Goal: Task Accomplishment & Management: Use online tool/utility

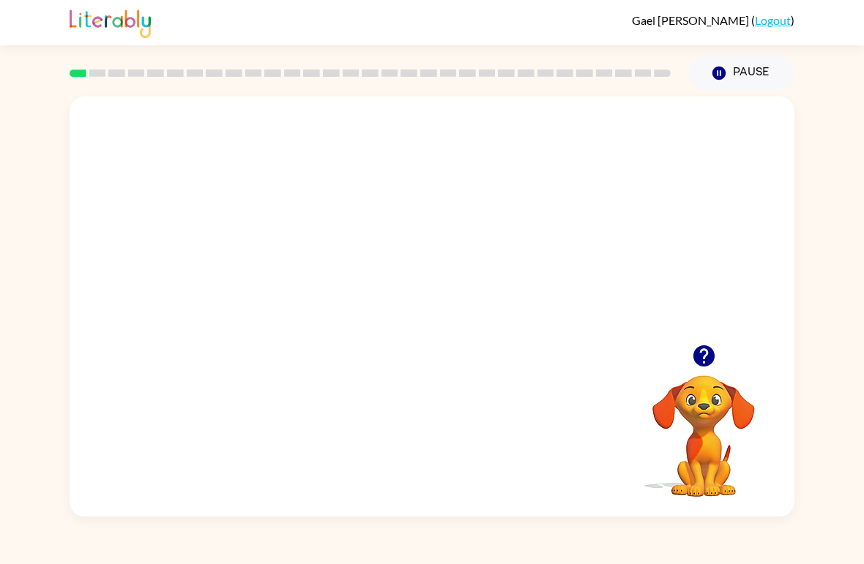
click at [835, 261] on div "Your browser must support playing .mp4 files to use Literably. Please try using…" at bounding box center [432, 303] width 864 height 427
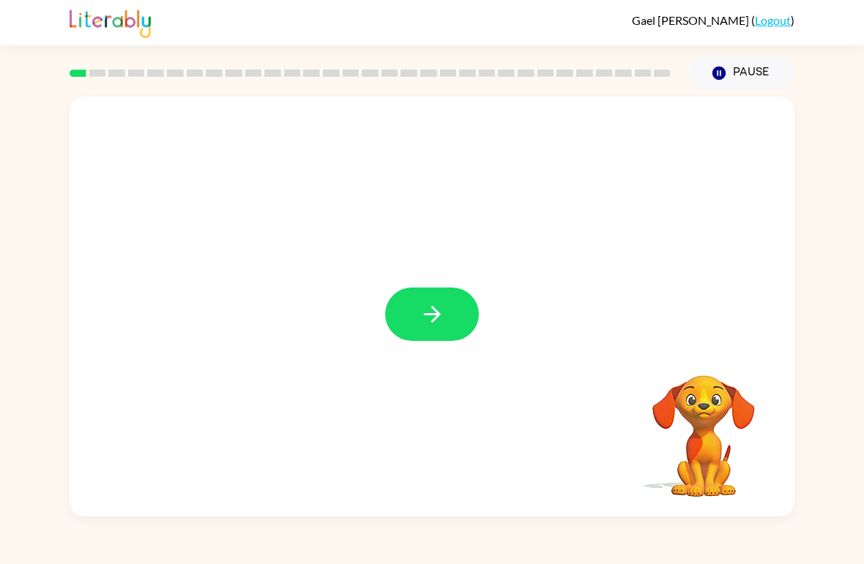
click at [437, 295] on button "button" at bounding box center [432, 314] width 94 height 53
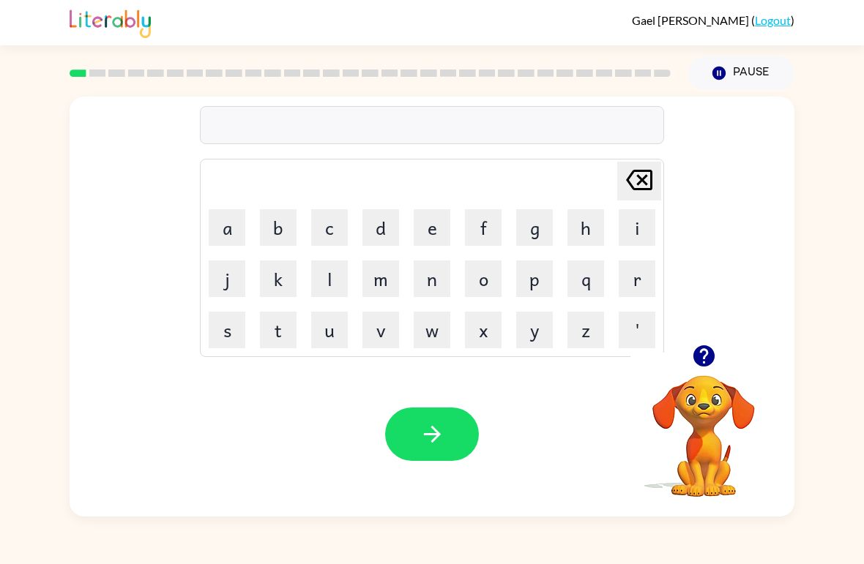
click at [280, 232] on button "b" at bounding box center [278, 227] width 37 height 37
click at [477, 277] on button "o" at bounding box center [483, 279] width 37 height 37
click at [633, 288] on button "r" at bounding box center [637, 279] width 37 height 37
click at [371, 217] on button "d" at bounding box center [380, 227] width 37 height 37
click at [437, 234] on button "e" at bounding box center [432, 227] width 37 height 37
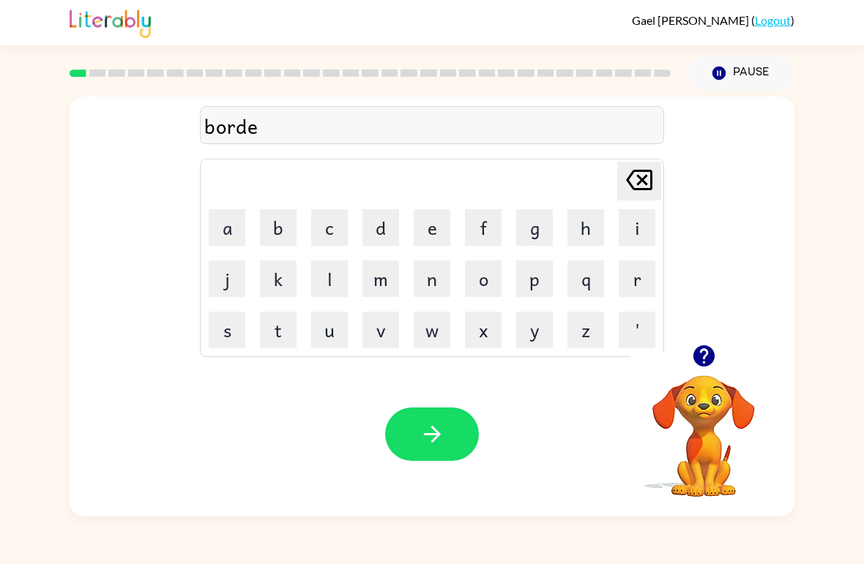
click at [627, 291] on button "r" at bounding box center [637, 279] width 37 height 37
click at [430, 422] on icon "button" at bounding box center [433, 435] width 26 height 26
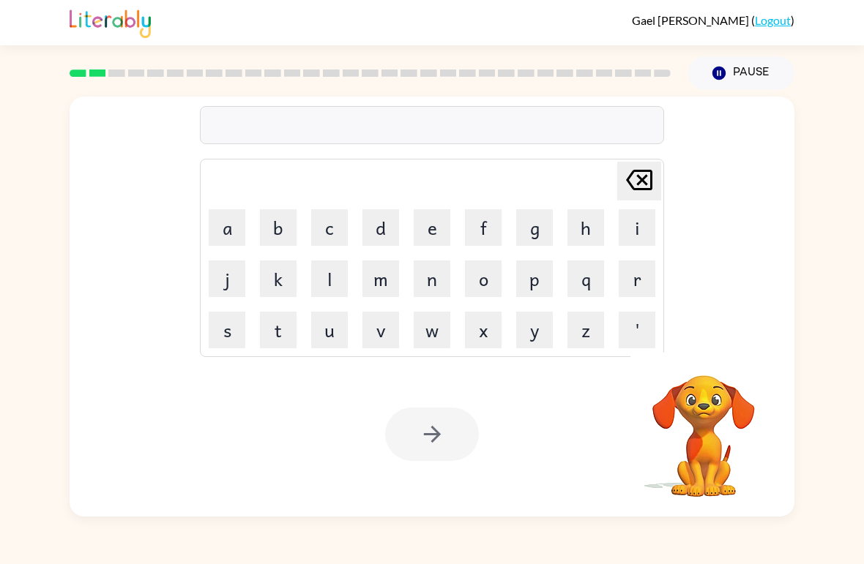
click at [340, 225] on button "c" at bounding box center [329, 227] width 37 height 37
click at [228, 228] on button "a" at bounding box center [227, 227] width 37 height 37
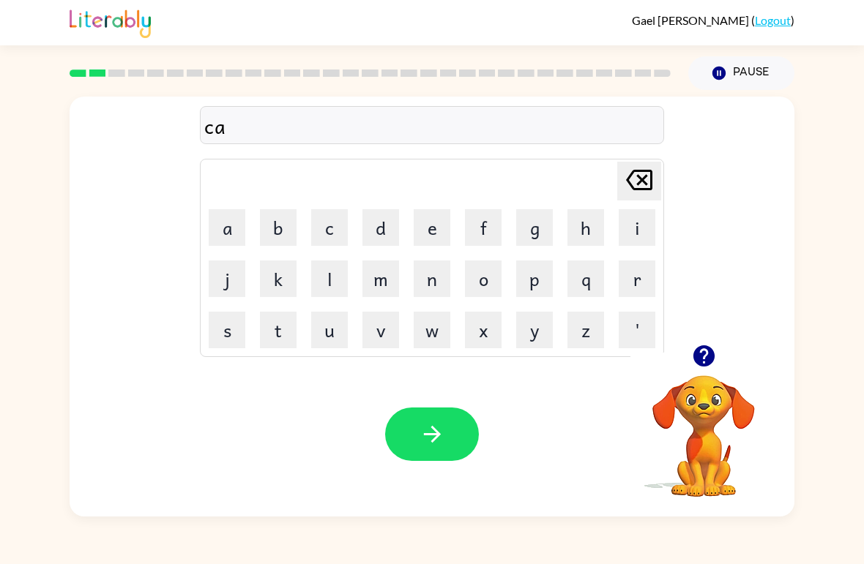
click at [487, 279] on button "o" at bounding box center [483, 279] width 37 height 37
click at [329, 331] on button "u" at bounding box center [329, 330] width 37 height 37
click at [649, 184] on icon "[PERSON_NAME] last character input" at bounding box center [639, 180] width 35 height 35
click at [648, 183] on icon "[PERSON_NAME] last character input" at bounding box center [639, 180] width 35 height 35
click at [320, 335] on button "u" at bounding box center [329, 330] width 37 height 37
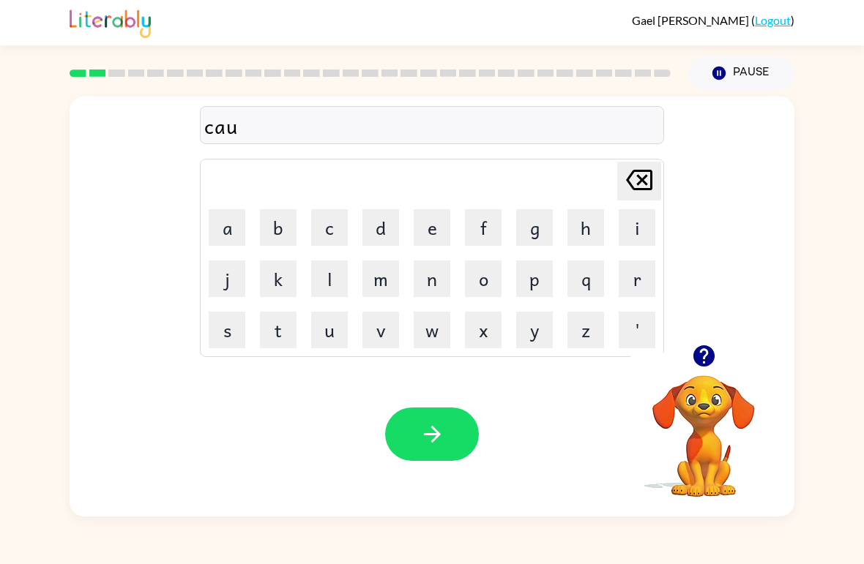
click at [486, 266] on button "o" at bounding box center [483, 279] width 37 height 37
click at [433, 279] on button "n" at bounding box center [432, 279] width 37 height 37
click at [269, 348] on button "t" at bounding box center [278, 330] width 37 height 37
click at [453, 445] on button "button" at bounding box center [432, 434] width 94 height 53
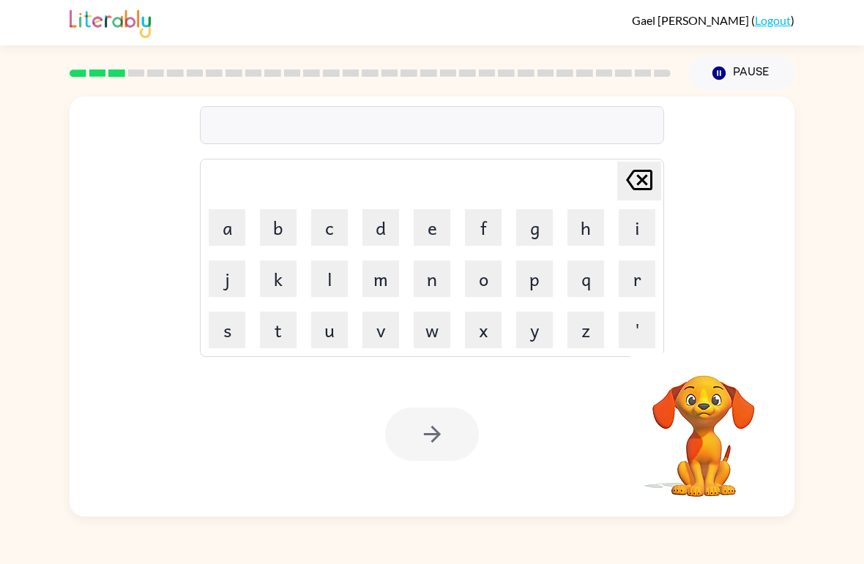
click at [313, 277] on button "l" at bounding box center [329, 279] width 37 height 37
click at [474, 285] on button "o" at bounding box center [483, 279] width 37 height 37
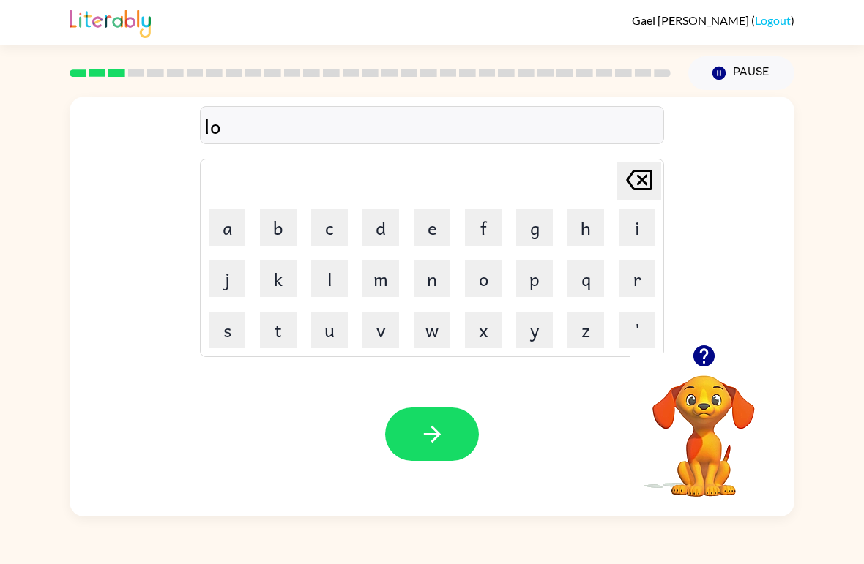
click at [324, 245] on button "c" at bounding box center [329, 227] width 37 height 37
click at [231, 226] on button "a" at bounding box center [227, 227] width 37 height 37
click at [286, 348] on button "t" at bounding box center [278, 330] width 37 height 37
click at [439, 445] on icon "button" at bounding box center [433, 435] width 26 height 26
click at [274, 343] on button "t" at bounding box center [278, 330] width 37 height 37
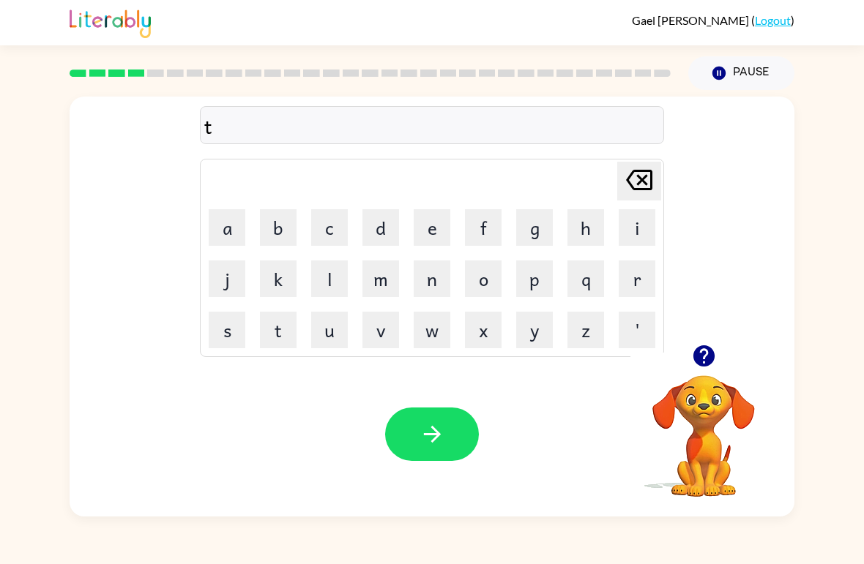
click at [430, 343] on button "w" at bounding box center [432, 330] width 37 height 37
click at [630, 226] on button "i" at bounding box center [637, 227] width 37 height 37
click at [429, 290] on button "n" at bounding box center [432, 279] width 37 height 37
click at [428, 233] on button "e" at bounding box center [432, 227] width 37 height 37
click at [644, 193] on icon "[PERSON_NAME] last character input" at bounding box center [639, 180] width 35 height 35
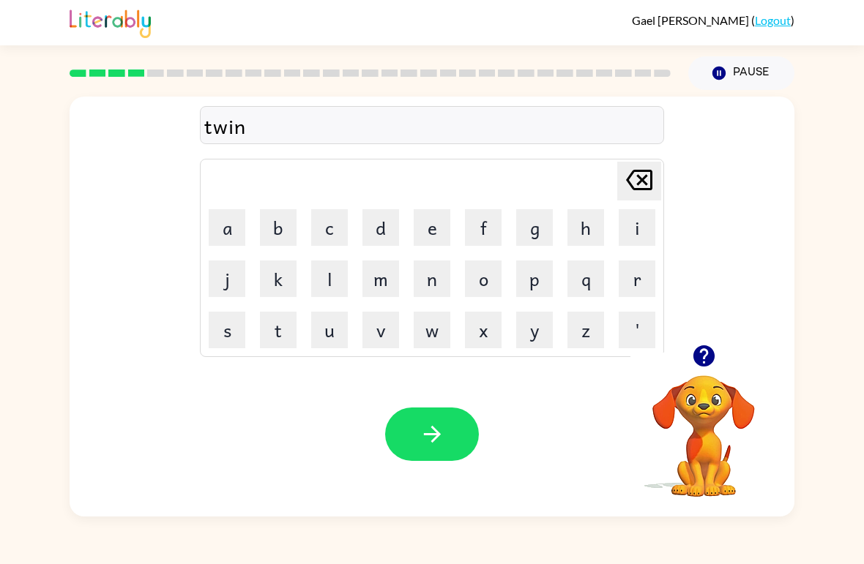
click at [446, 461] on button "button" at bounding box center [432, 434] width 94 height 53
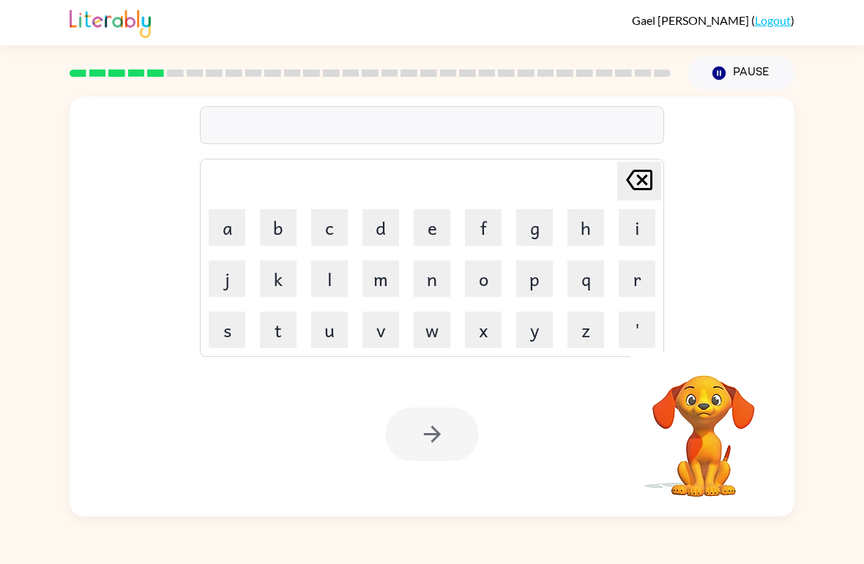
click at [326, 275] on button "l" at bounding box center [329, 279] width 37 height 37
click at [418, 239] on button "e" at bounding box center [432, 227] width 37 height 37
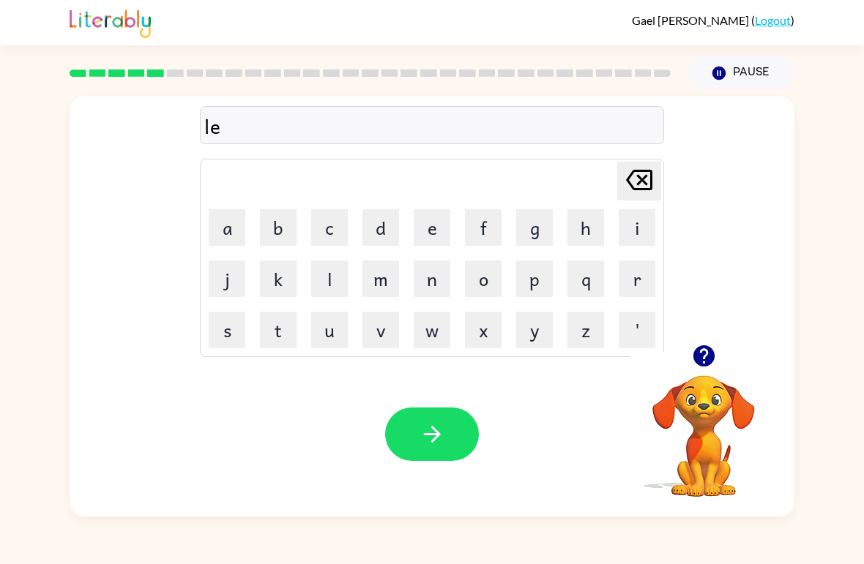
click at [644, 274] on button "r" at bounding box center [637, 279] width 37 height 37
click at [415, 236] on button "e" at bounding box center [432, 227] width 37 height 37
click at [329, 285] on button "l" at bounding box center [329, 279] width 37 height 37
click at [522, 348] on button "y" at bounding box center [534, 330] width 37 height 37
click at [433, 417] on button "button" at bounding box center [432, 434] width 94 height 53
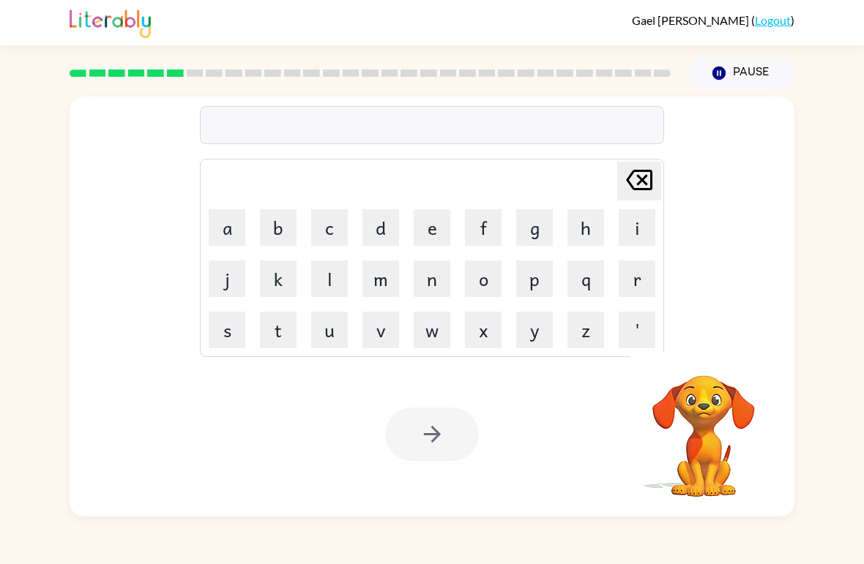
click at [280, 243] on button "b" at bounding box center [278, 227] width 37 height 37
click at [620, 236] on button "i" at bounding box center [637, 227] width 37 height 37
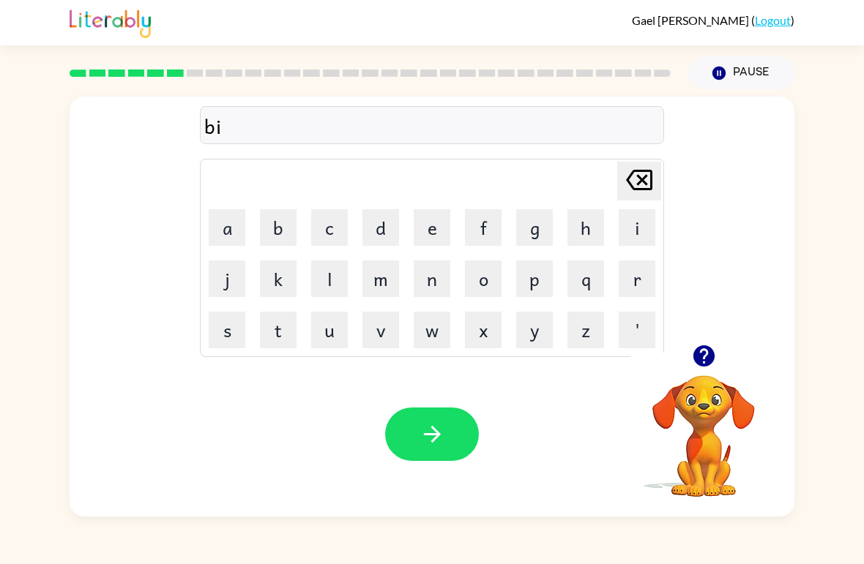
click at [572, 233] on button "h" at bounding box center [585, 227] width 37 height 37
click at [231, 217] on button "a" at bounding box center [227, 227] width 37 height 37
click at [628, 240] on button "i" at bounding box center [637, 227] width 37 height 37
click at [436, 275] on button "n" at bounding box center [432, 279] width 37 height 37
click at [397, 234] on button "d" at bounding box center [380, 227] width 37 height 37
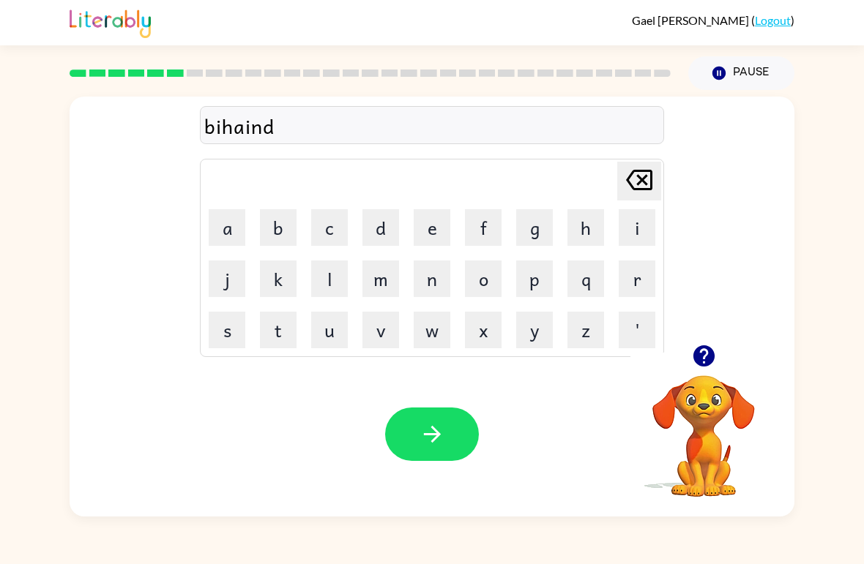
click at [448, 225] on button "e" at bounding box center [432, 227] width 37 height 37
click at [646, 182] on icon "[PERSON_NAME] last character input" at bounding box center [639, 180] width 35 height 35
click at [436, 231] on button "e" at bounding box center [432, 227] width 37 height 37
click at [376, 223] on button "d" at bounding box center [380, 227] width 37 height 37
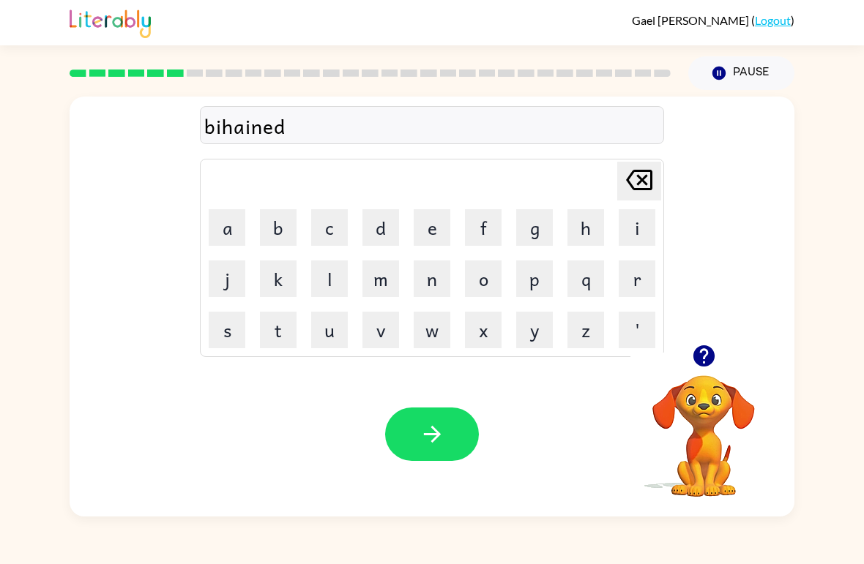
click at [417, 461] on button "button" at bounding box center [432, 434] width 94 height 53
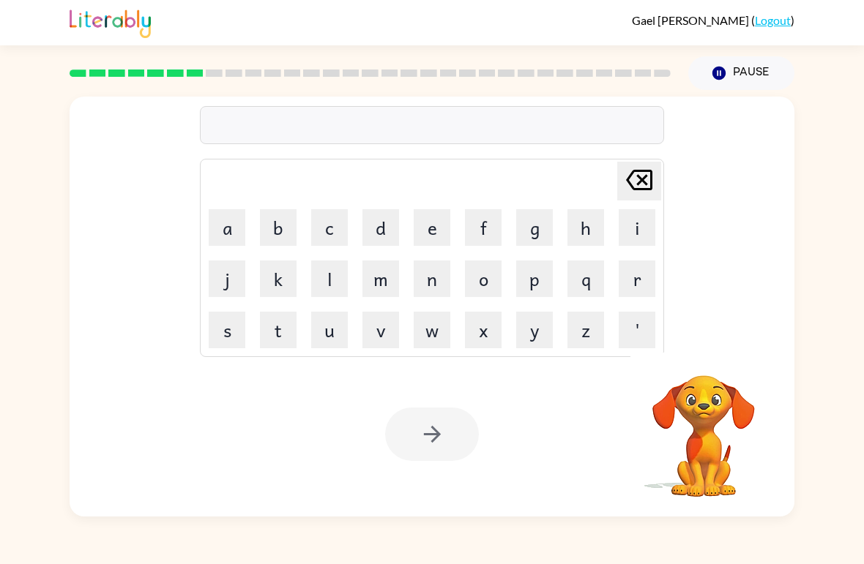
click at [283, 329] on button "t" at bounding box center [278, 330] width 37 height 37
click at [627, 266] on button "r" at bounding box center [637, 279] width 37 height 37
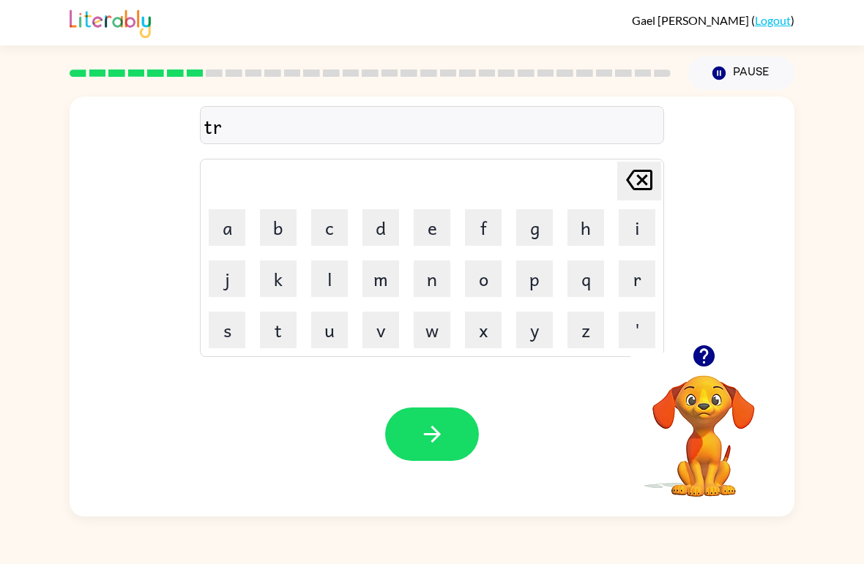
click at [623, 242] on button "i" at bounding box center [637, 227] width 37 height 37
click at [289, 281] on button "k" at bounding box center [278, 279] width 37 height 37
click at [441, 225] on button "e" at bounding box center [432, 227] width 37 height 37
click at [333, 286] on button "l" at bounding box center [329, 279] width 37 height 37
click at [441, 437] on icon "button" at bounding box center [433, 435] width 26 height 26
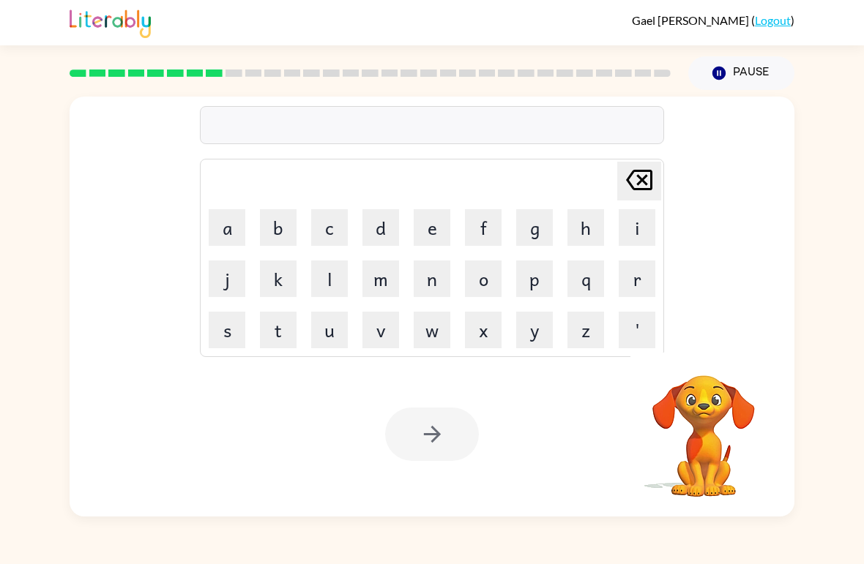
click at [381, 279] on button "m" at bounding box center [380, 279] width 37 height 37
click at [627, 233] on button "i" at bounding box center [637, 227] width 37 height 37
click at [642, 279] on button "r" at bounding box center [637, 279] width 37 height 37
click at [429, 232] on button "e" at bounding box center [432, 227] width 37 height 37
click at [281, 280] on button "k" at bounding box center [278, 279] width 37 height 37
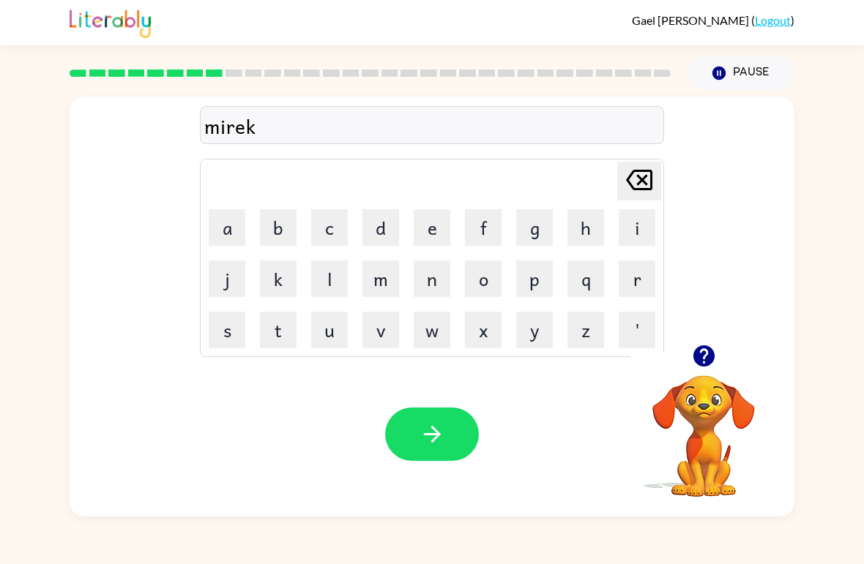
click at [329, 245] on button "c" at bounding box center [329, 227] width 37 height 37
click at [639, 179] on icon at bounding box center [639, 180] width 26 height 20
click at [630, 186] on icon at bounding box center [639, 180] width 26 height 20
click at [435, 228] on button "e" at bounding box center [432, 227] width 37 height 37
click at [340, 235] on button "c" at bounding box center [329, 227] width 37 height 37
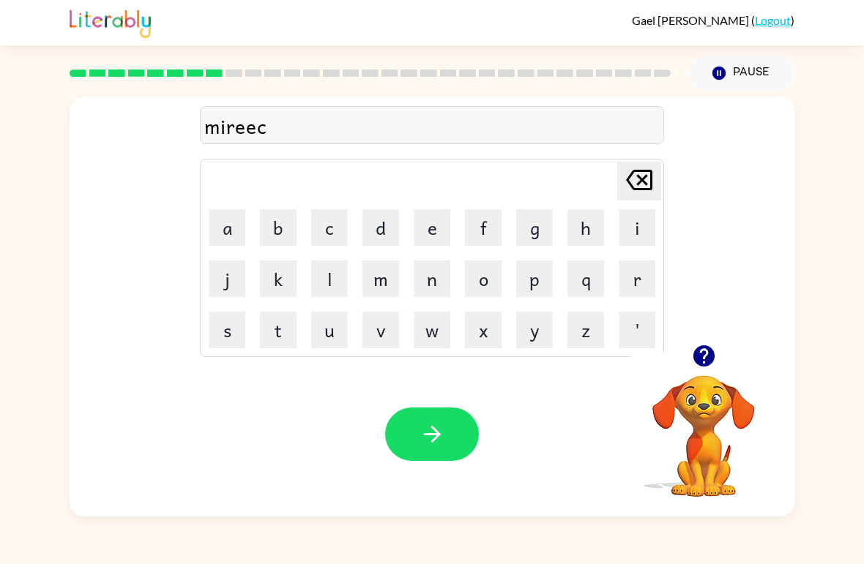
click at [436, 236] on button "e" at bounding box center [432, 227] width 37 height 37
click at [332, 279] on button "l" at bounding box center [329, 279] width 37 height 37
click at [641, 185] on icon "[PERSON_NAME] last character input" at bounding box center [639, 180] width 35 height 35
click at [640, 185] on icon "[PERSON_NAME] last character input" at bounding box center [639, 180] width 35 height 35
click at [638, 187] on icon "[PERSON_NAME] last character input" at bounding box center [639, 180] width 35 height 35
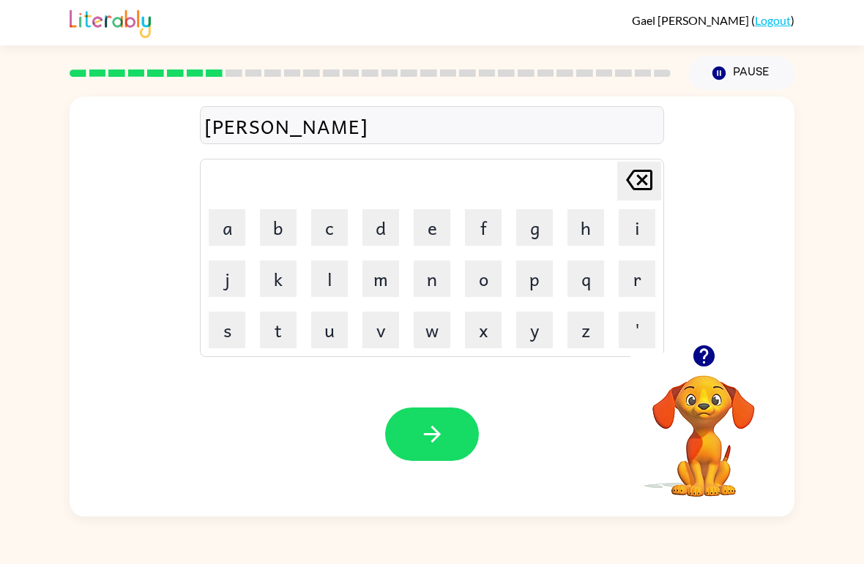
click at [638, 187] on icon "[PERSON_NAME] last character input" at bounding box center [639, 180] width 35 height 35
click at [427, 232] on button "e" at bounding box center [432, 227] width 37 height 37
click at [321, 231] on button "c" at bounding box center [329, 227] width 37 height 37
click at [321, 291] on button "l" at bounding box center [329, 279] width 37 height 37
click at [627, 181] on icon at bounding box center [639, 180] width 26 height 20
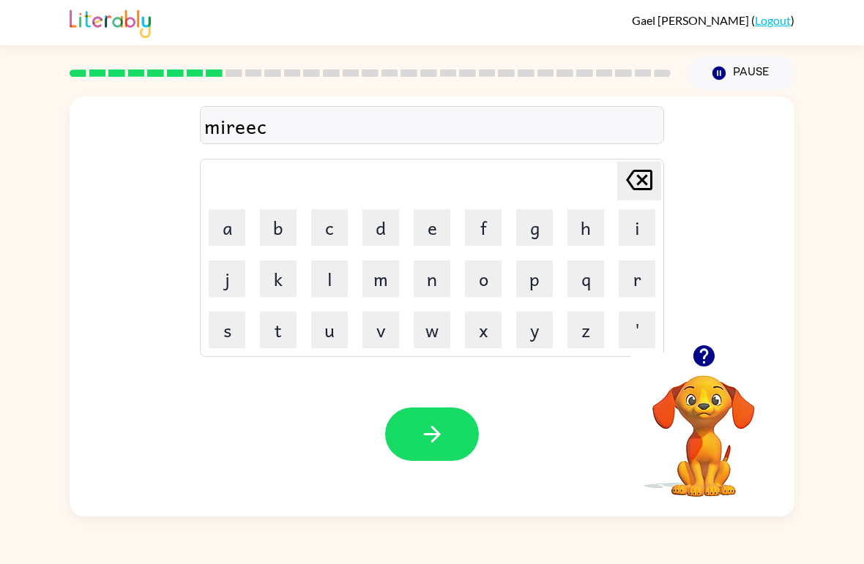
click at [627, 180] on icon at bounding box center [639, 180] width 26 height 20
click at [641, 184] on icon at bounding box center [639, 180] width 26 height 20
click at [332, 242] on button "c" at bounding box center [329, 227] width 37 height 37
click at [329, 283] on button "l" at bounding box center [329, 279] width 37 height 37
click at [433, 448] on button "button" at bounding box center [432, 434] width 94 height 53
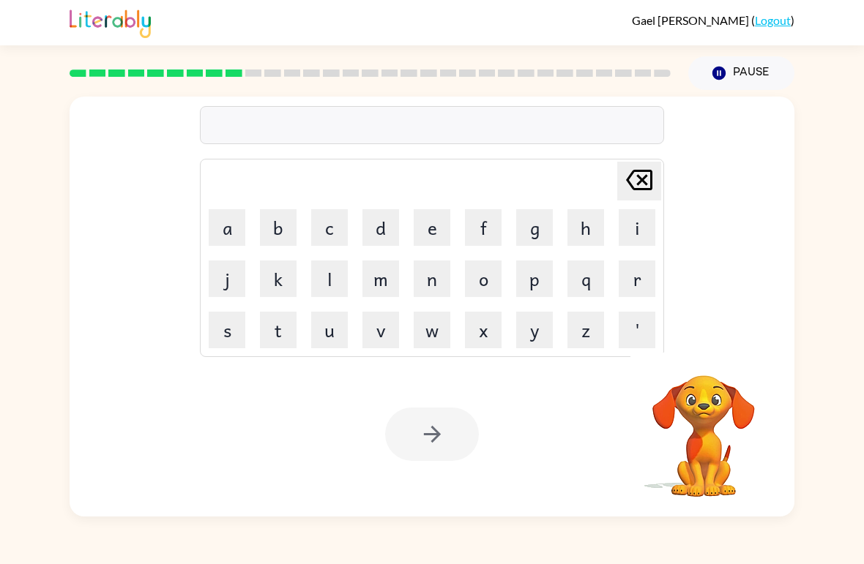
click at [384, 281] on button "m" at bounding box center [380, 279] width 37 height 37
click at [625, 241] on button "i" at bounding box center [637, 227] width 37 height 37
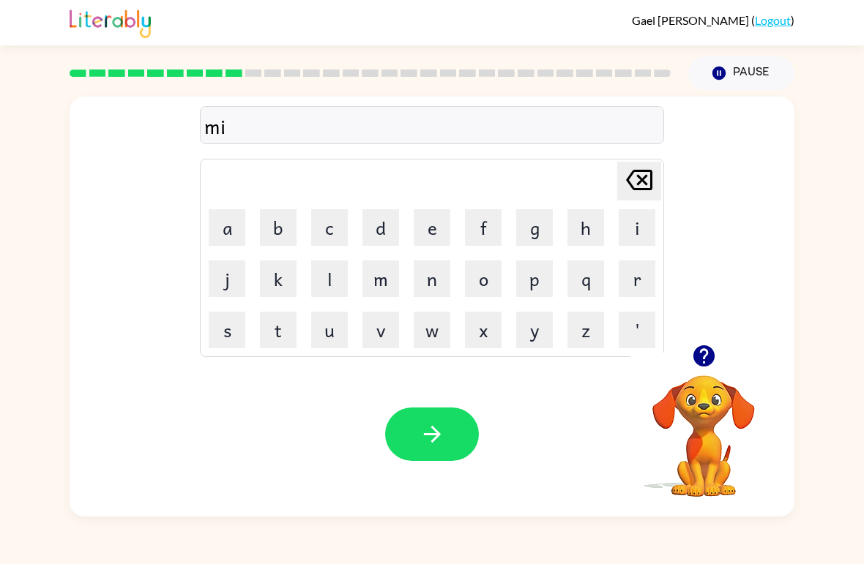
click at [379, 274] on button "m" at bounding box center [380, 279] width 37 height 37
click at [623, 199] on div "[PERSON_NAME] last character input" at bounding box center [639, 181] width 35 height 37
click at [715, 426] on video "Your browser must support playing .mp4 files to use Literably. Please try using…" at bounding box center [703, 426] width 146 height 146
click at [691, 368] on icon "button" at bounding box center [704, 356] width 26 height 26
click at [274, 230] on button "b" at bounding box center [278, 227] width 37 height 37
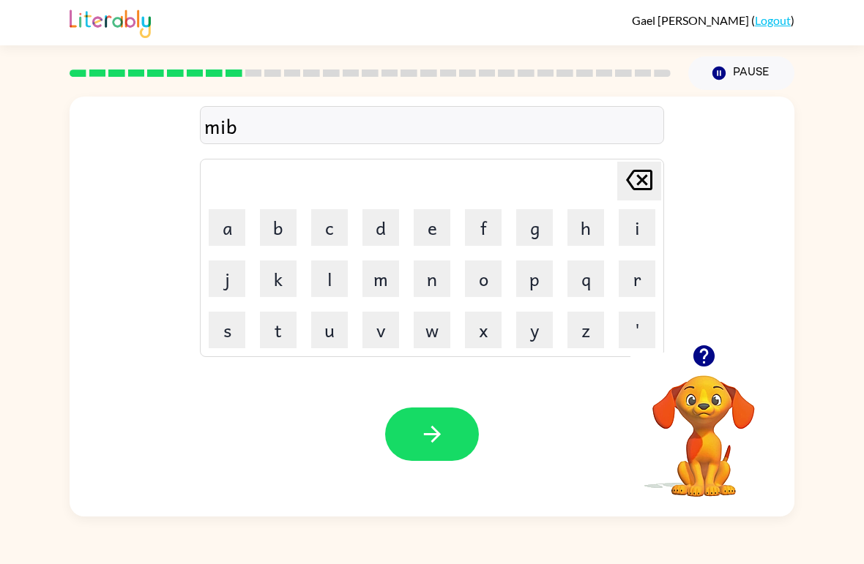
click at [439, 244] on button "e" at bounding box center [432, 227] width 37 height 37
click at [316, 266] on button "l" at bounding box center [329, 279] width 37 height 37
click at [436, 444] on icon "button" at bounding box center [433, 435] width 26 height 26
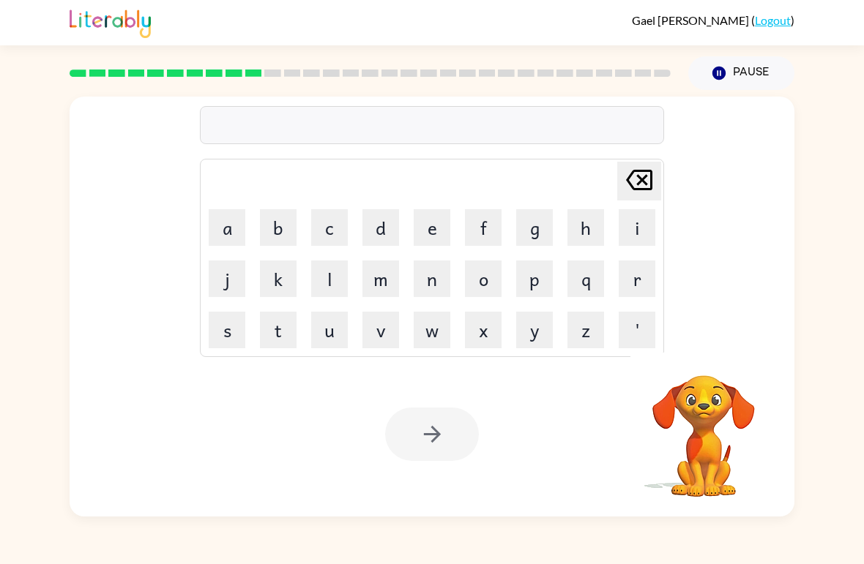
click at [440, 236] on button "e" at bounding box center [432, 227] width 37 height 37
click at [414, 274] on button "n" at bounding box center [432, 279] width 37 height 37
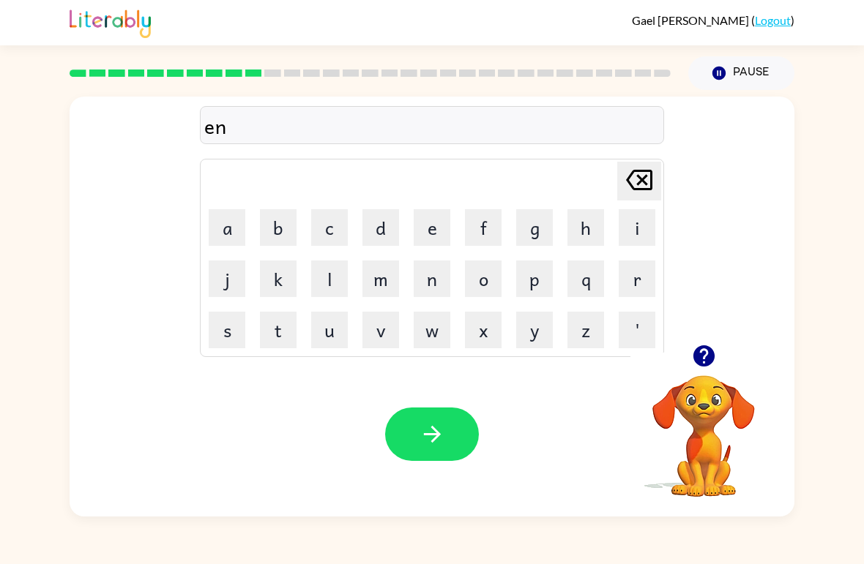
click at [486, 239] on button "f" at bounding box center [483, 227] width 37 height 37
click at [480, 283] on button "o" at bounding box center [483, 279] width 37 height 37
click at [335, 297] on button "l" at bounding box center [329, 279] width 37 height 37
click at [379, 229] on button "d" at bounding box center [380, 227] width 37 height 37
click at [439, 234] on button "e" at bounding box center [432, 227] width 37 height 37
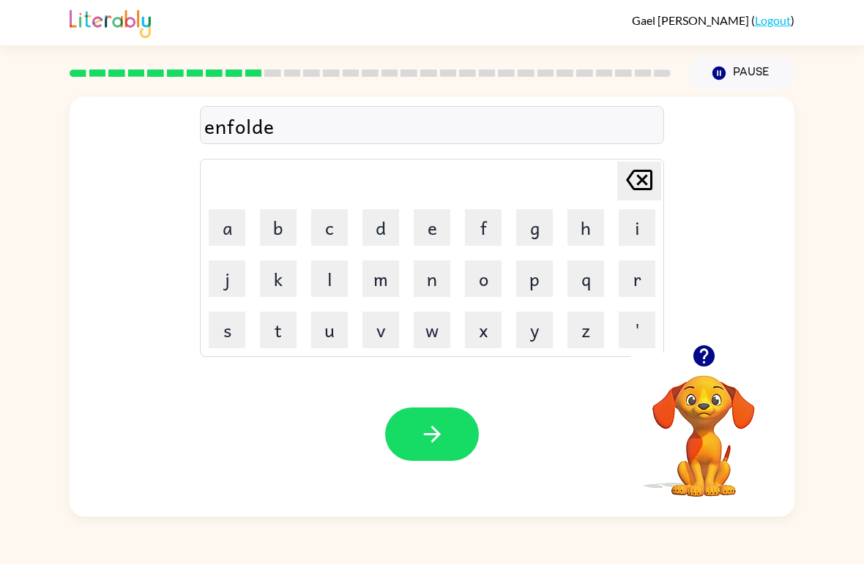
click at [652, 191] on icon "[PERSON_NAME] last character input" at bounding box center [639, 180] width 35 height 35
click at [652, 190] on icon at bounding box center [639, 180] width 26 height 20
click at [377, 230] on button "d" at bounding box center [380, 227] width 37 height 37
click at [440, 416] on button "button" at bounding box center [432, 434] width 94 height 53
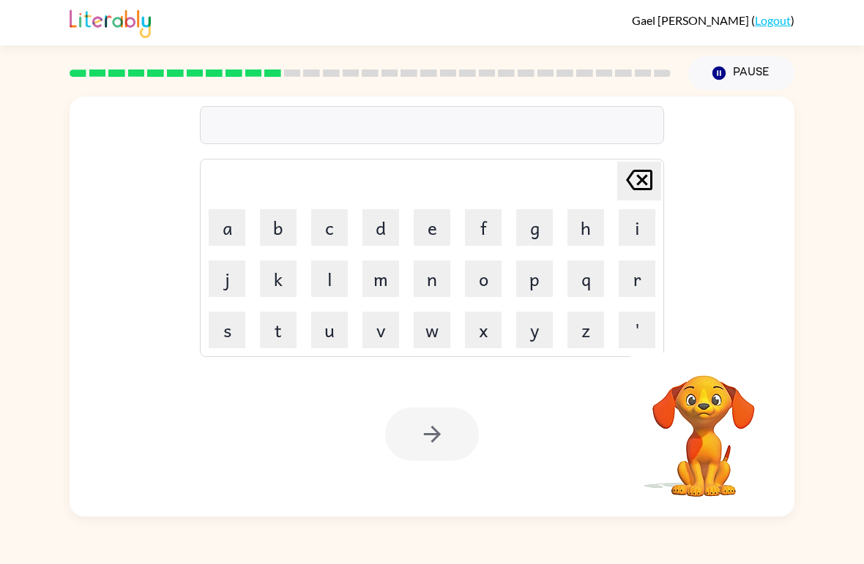
click at [381, 343] on button "v" at bounding box center [380, 330] width 37 height 37
click at [483, 291] on button "o" at bounding box center [483, 279] width 37 height 37
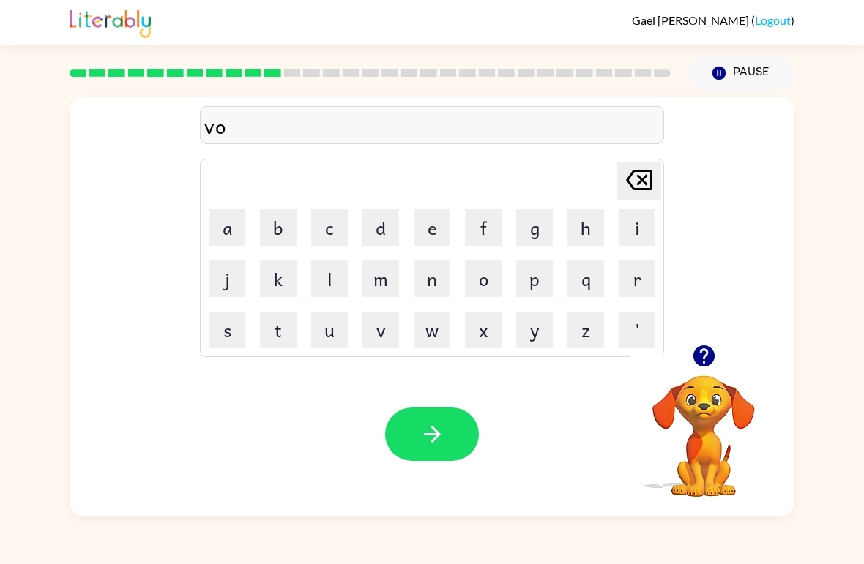
click at [283, 341] on button "t" at bounding box center [278, 330] width 37 height 37
click at [417, 226] on button "e" at bounding box center [432, 227] width 37 height 37
click at [432, 452] on button "button" at bounding box center [432, 434] width 94 height 53
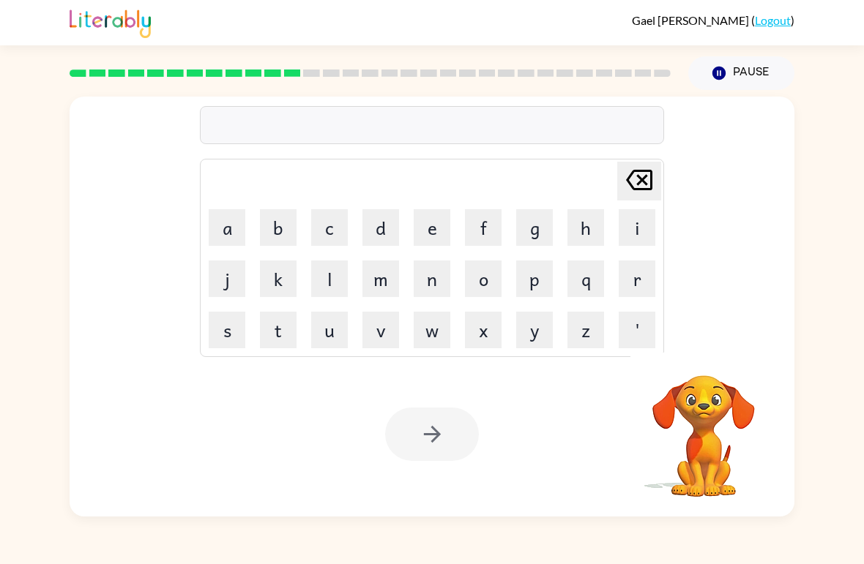
click at [387, 220] on button "d" at bounding box center [380, 227] width 37 height 37
click at [438, 234] on button "e" at bounding box center [432, 227] width 37 height 37
click at [264, 238] on button "b" at bounding box center [278, 227] width 37 height 37
click at [635, 178] on icon "[PERSON_NAME] last character input" at bounding box center [639, 180] width 35 height 35
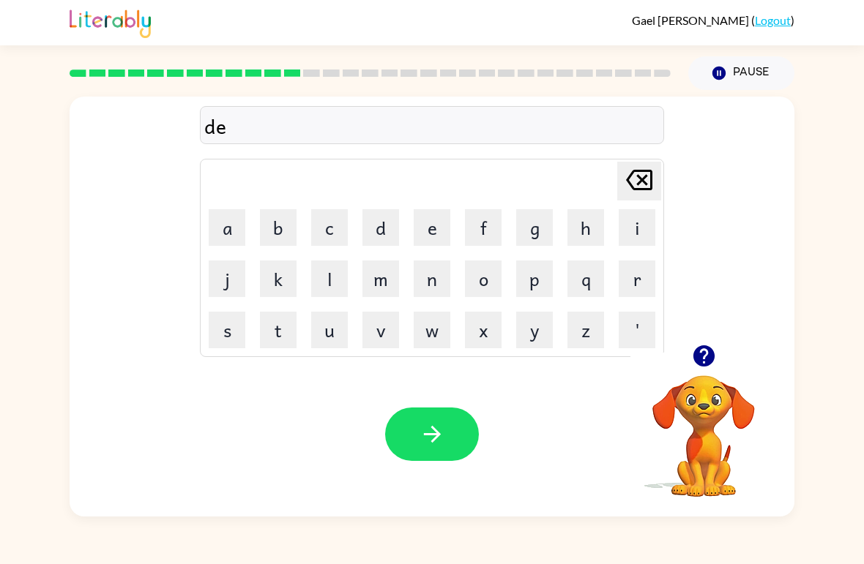
click at [379, 233] on button "d" at bounding box center [380, 227] width 37 height 37
click at [280, 337] on button "t" at bounding box center [278, 330] width 37 height 37
click at [631, 225] on button "i" at bounding box center [637, 227] width 37 height 37
click at [384, 281] on button "m" at bounding box center [380, 279] width 37 height 37
click at [418, 235] on button "e" at bounding box center [432, 227] width 37 height 37
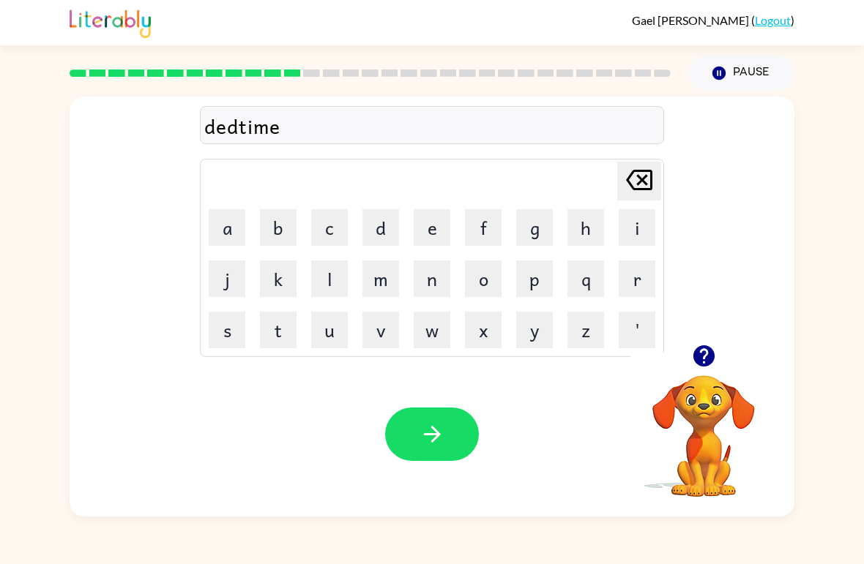
click at [430, 449] on button "button" at bounding box center [432, 434] width 94 height 53
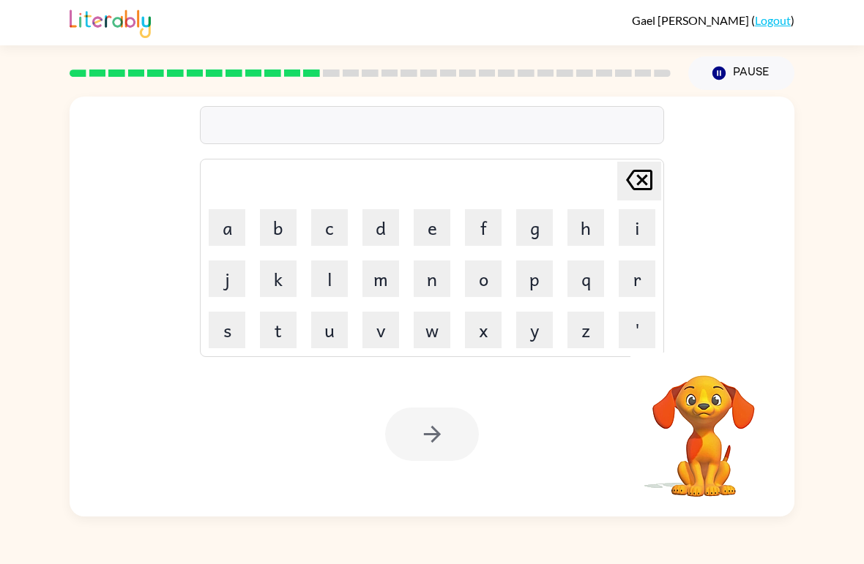
click at [482, 233] on button "f" at bounding box center [483, 227] width 37 height 37
click at [639, 241] on button "i" at bounding box center [637, 227] width 37 height 37
click at [273, 329] on button "t" at bounding box center [278, 330] width 37 height 37
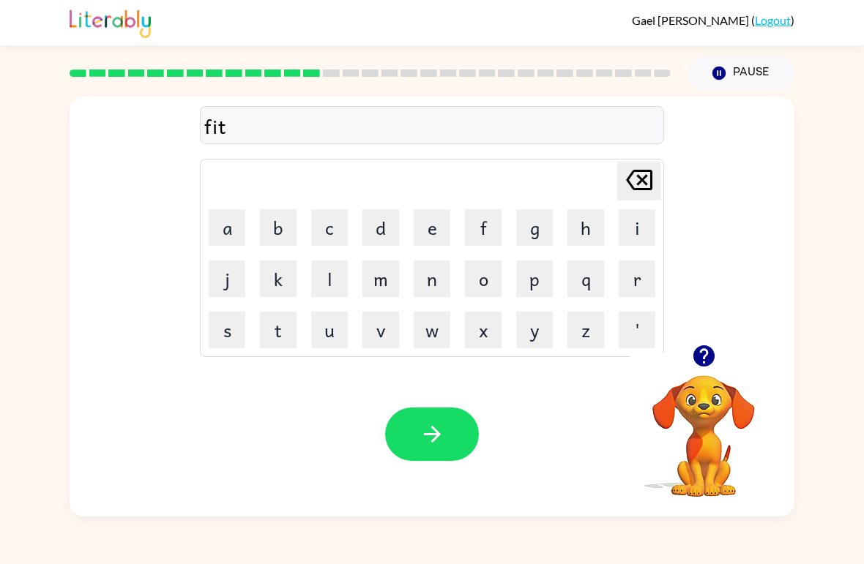
click at [421, 286] on button "n" at bounding box center [432, 279] width 37 height 37
click at [424, 239] on button "e" at bounding box center [432, 227] width 37 height 37
click at [217, 343] on button "s" at bounding box center [227, 330] width 37 height 37
click at [392, 449] on button "button" at bounding box center [432, 434] width 94 height 53
click at [379, 236] on button "d" at bounding box center [380, 227] width 37 height 37
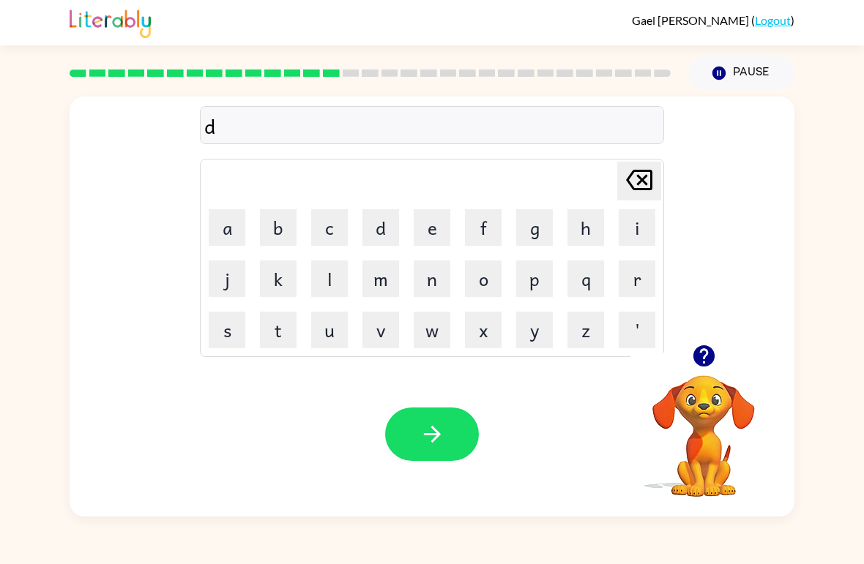
click at [424, 227] on button "e" at bounding box center [432, 227] width 37 height 37
click at [331, 275] on button "l" at bounding box center [329, 279] width 37 height 37
click at [425, 224] on button "e" at bounding box center [432, 227] width 37 height 37
click at [552, 333] on button "y" at bounding box center [534, 330] width 37 height 37
click at [422, 441] on icon "button" at bounding box center [433, 435] width 26 height 26
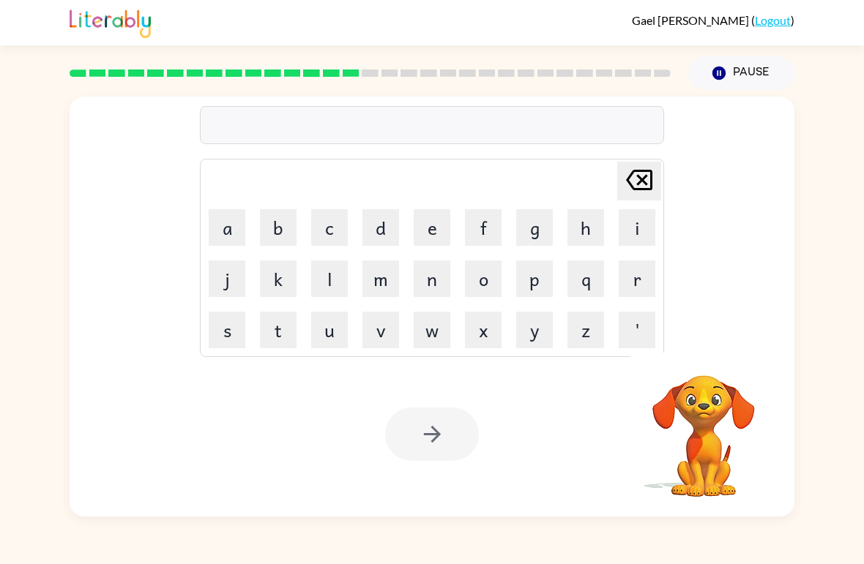
click at [277, 331] on button "t" at bounding box center [278, 330] width 37 height 37
click at [427, 221] on button "e" at bounding box center [432, 227] width 37 height 37
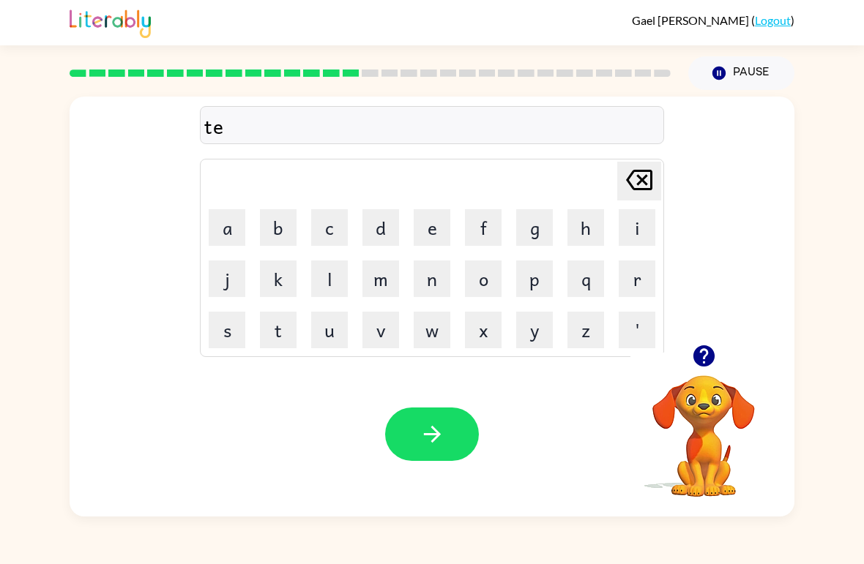
click at [639, 277] on button "r" at bounding box center [637, 279] width 37 height 37
click at [379, 271] on button "m" at bounding box center [380, 279] width 37 height 37
click at [437, 444] on icon "button" at bounding box center [433, 435] width 26 height 26
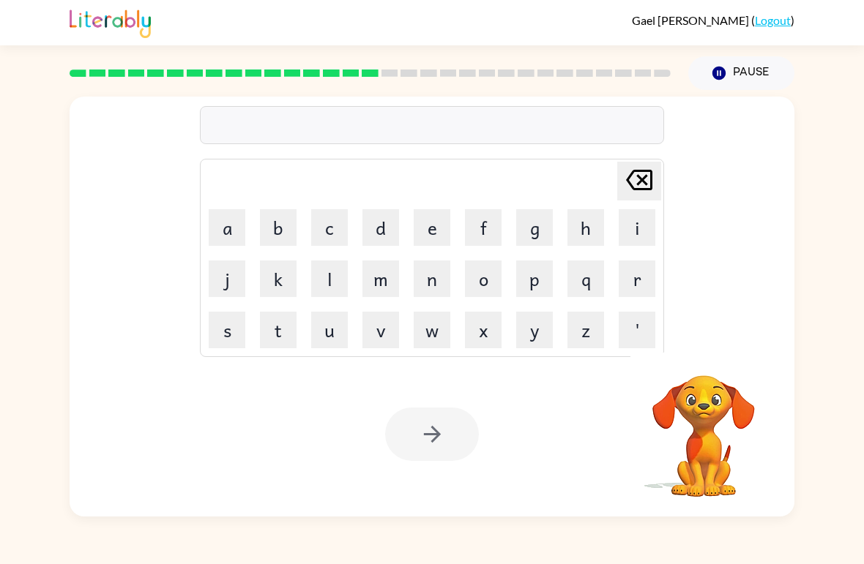
click at [223, 343] on button "s" at bounding box center [227, 330] width 37 height 37
click at [443, 228] on button "e" at bounding box center [432, 227] width 37 height 37
click at [274, 329] on button "t" at bounding box center [278, 330] width 37 height 37
click at [435, 436] on div at bounding box center [432, 434] width 94 height 53
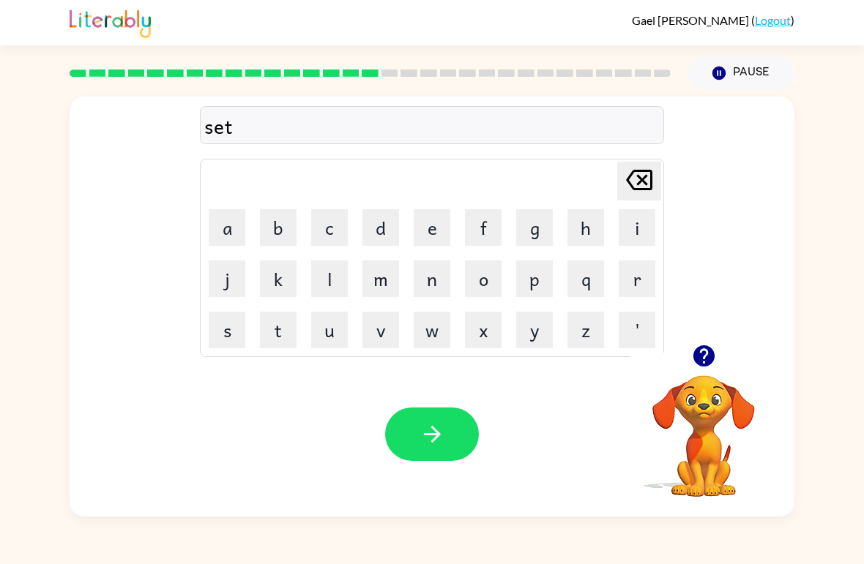
click at [444, 444] on icon "button" at bounding box center [433, 435] width 26 height 26
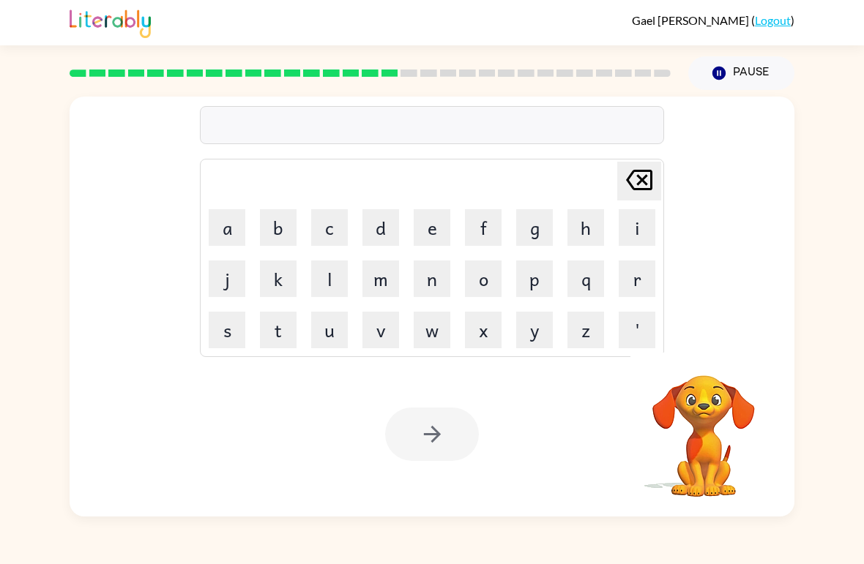
click at [275, 234] on button "b" at bounding box center [278, 227] width 37 height 37
click at [641, 277] on button "r" at bounding box center [637, 279] width 37 height 37
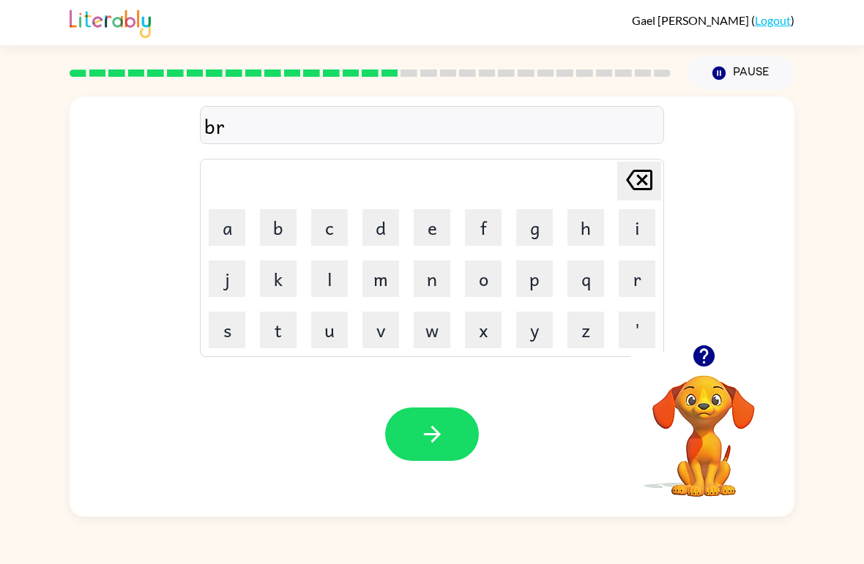
click at [626, 233] on button "i" at bounding box center [637, 227] width 37 height 37
click at [373, 292] on button "m" at bounding box center [380, 279] width 37 height 37
click at [641, 229] on button "i" at bounding box center [637, 227] width 37 height 37
click at [528, 236] on button "g" at bounding box center [534, 227] width 37 height 37
click at [438, 441] on icon "button" at bounding box center [433, 435] width 26 height 26
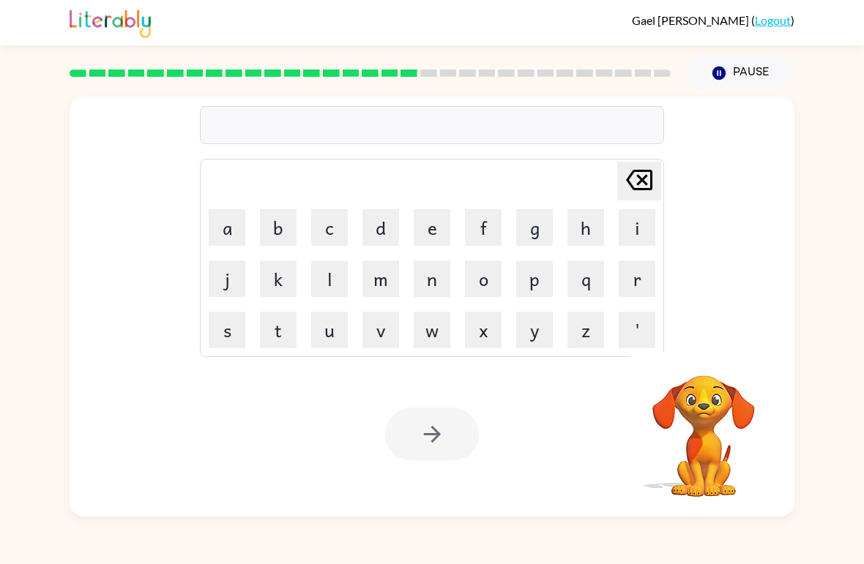
click at [439, 108] on div at bounding box center [432, 125] width 464 height 38
click at [450, 73] on rect at bounding box center [448, 73] width 17 height 7
click at [472, 86] on div at bounding box center [370, 73] width 619 height 51
click at [484, 81] on div at bounding box center [370, 73] width 619 height 51
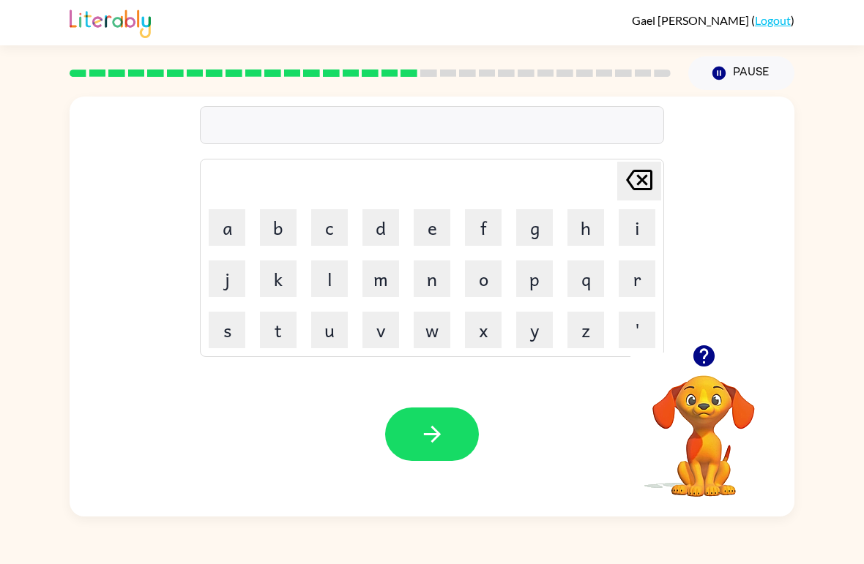
click at [545, 288] on button "p" at bounding box center [534, 279] width 37 height 37
click at [331, 286] on button "l" at bounding box center [329, 279] width 37 height 37
click at [209, 272] on button "j" at bounding box center [227, 279] width 37 height 37
click at [638, 173] on icon at bounding box center [639, 180] width 26 height 20
click at [225, 226] on button "a" at bounding box center [227, 227] width 37 height 37
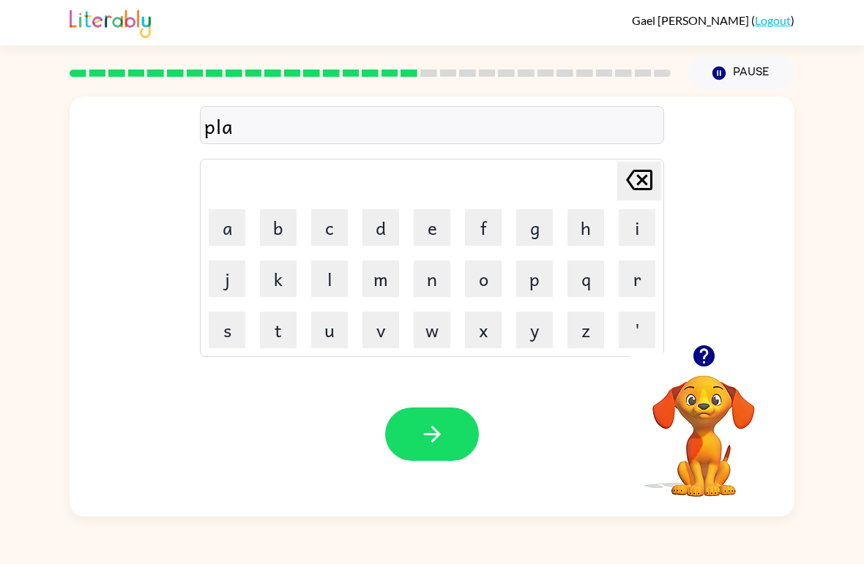
click at [230, 332] on button "s" at bounding box center [227, 330] width 37 height 37
click at [266, 327] on button "t" at bounding box center [278, 330] width 37 height 37
click at [631, 230] on button "i" at bounding box center [637, 227] width 37 height 37
click at [318, 245] on button "c" at bounding box center [329, 227] width 37 height 37
click at [446, 446] on button "button" at bounding box center [432, 434] width 94 height 53
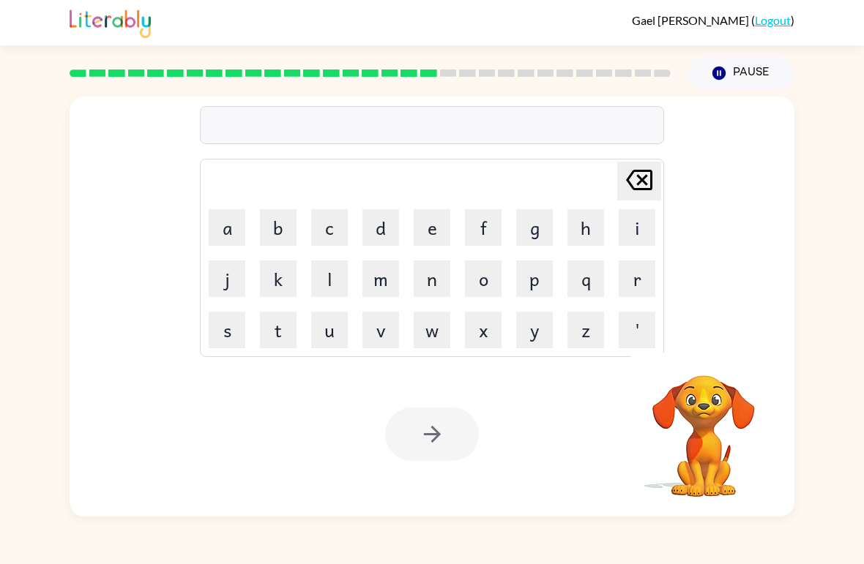
click at [387, 222] on button "d" at bounding box center [380, 227] width 37 height 37
click at [625, 224] on button "i" at bounding box center [637, 227] width 37 height 37
click at [227, 340] on button "s" at bounding box center [227, 330] width 37 height 37
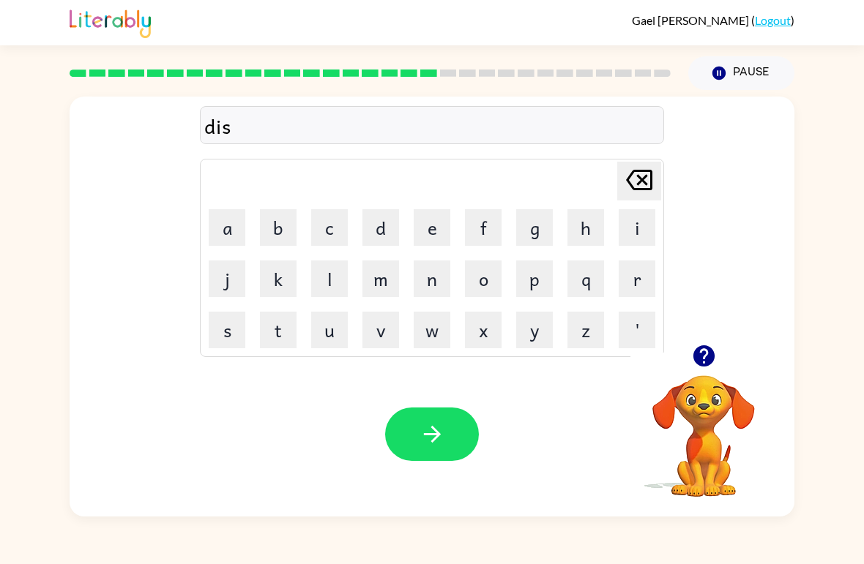
click at [537, 286] on button "p" at bounding box center [534, 279] width 37 height 37
click at [321, 272] on button "l" at bounding box center [329, 279] width 37 height 37
click at [237, 232] on button "a" at bounding box center [227, 227] width 37 height 37
click at [537, 332] on button "y" at bounding box center [534, 330] width 37 height 37
click at [436, 447] on icon "button" at bounding box center [433, 435] width 26 height 26
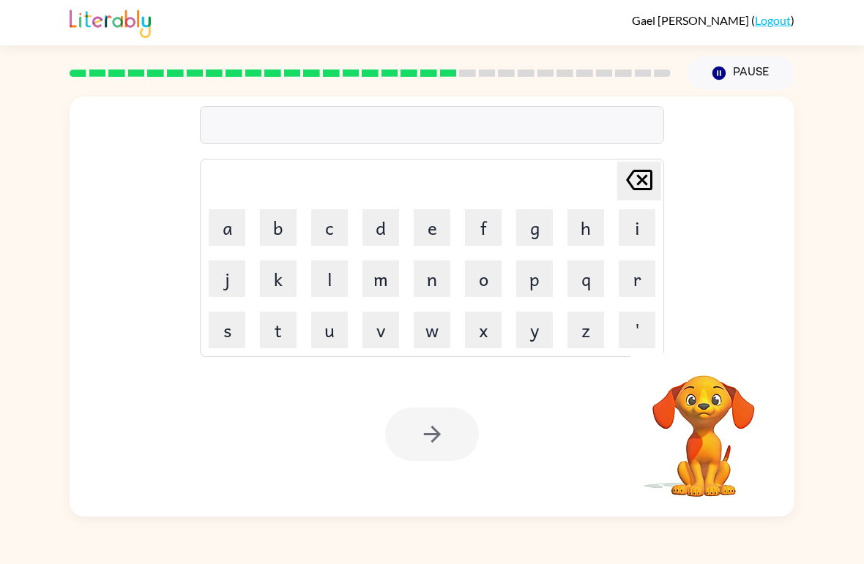
click at [380, 229] on button "d" at bounding box center [380, 227] width 37 height 37
click at [428, 234] on button "e" at bounding box center [432, 227] width 37 height 37
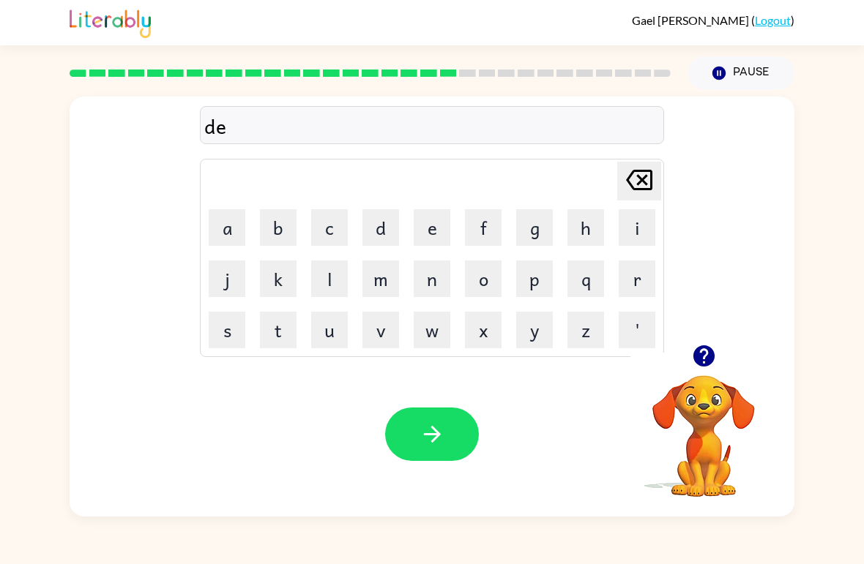
click at [320, 316] on button "u" at bounding box center [329, 330] width 37 height 37
click at [631, 185] on icon at bounding box center [639, 180] width 26 height 20
click at [494, 291] on button "o" at bounding box center [483, 279] width 37 height 37
click at [217, 345] on button "s" at bounding box center [227, 330] width 37 height 37
click at [283, 327] on button "t" at bounding box center [278, 330] width 37 height 37
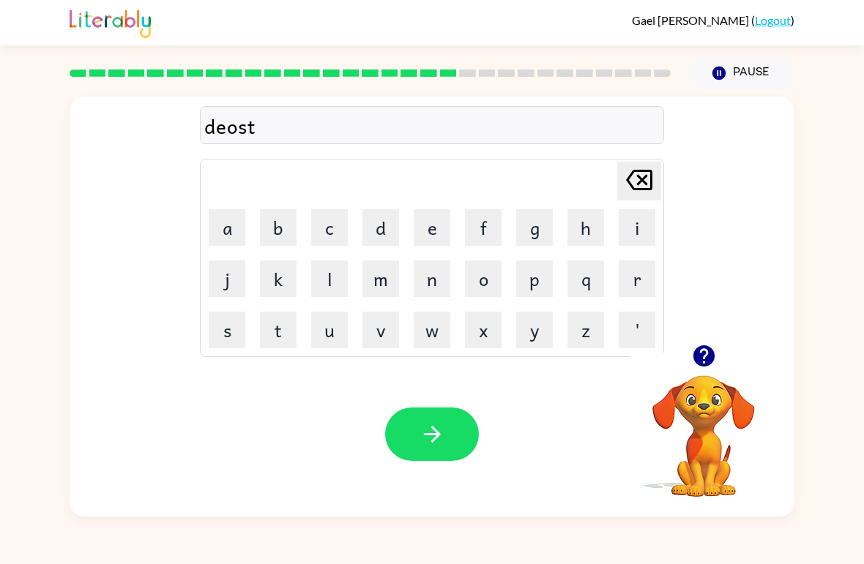
click at [425, 232] on button "e" at bounding box center [432, 227] width 37 height 37
click at [370, 253] on table "[PERSON_NAME] last character input a b c d e f g h i j k l m n o p q r s t u v …" at bounding box center [432, 258] width 463 height 197
click at [382, 224] on button "d" at bounding box center [380, 227] width 37 height 37
click at [437, 461] on button "button" at bounding box center [432, 434] width 94 height 53
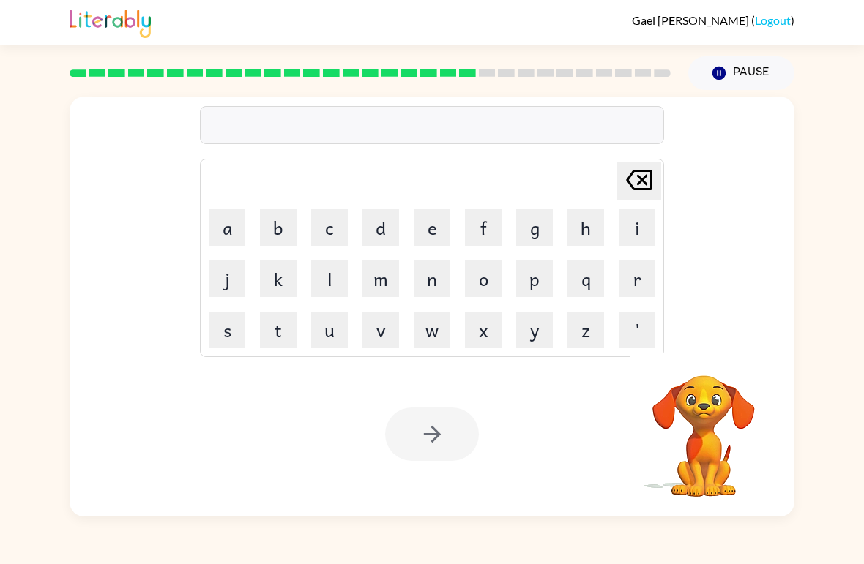
click at [216, 347] on button "s" at bounding box center [227, 330] width 37 height 37
click at [436, 238] on button "e" at bounding box center [432, 227] width 37 height 37
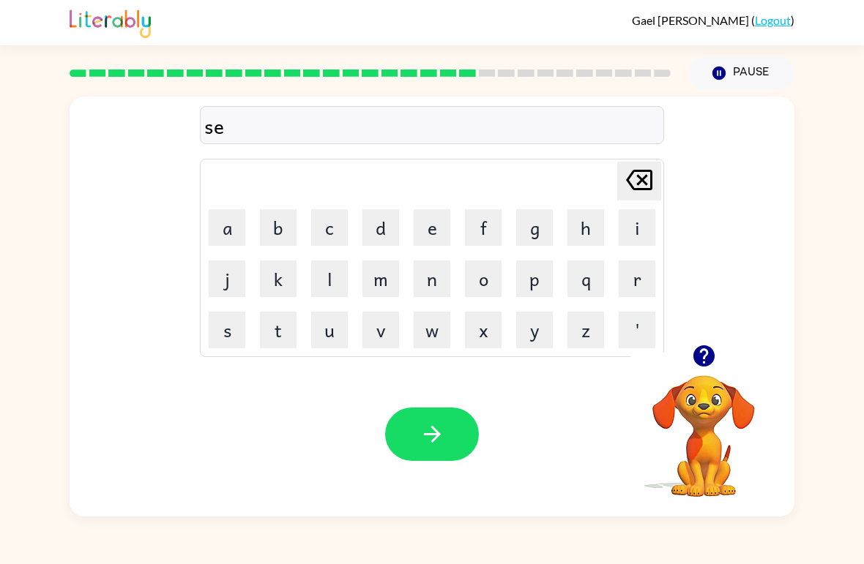
click at [433, 284] on button "n" at bounding box center [432, 279] width 37 height 37
click at [277, 332] on button "t" at bounding box center [278, 330] width 37 height 37
click at [632, 236] on button "i" at bounding box center [637, 227] width 37 height 37
click at [532, 277] on button "p" at bounding box center [534, 279] width 37 height 37
click at [631, 235] on button "i" at bounding box center [637, 227] width 37 height 37
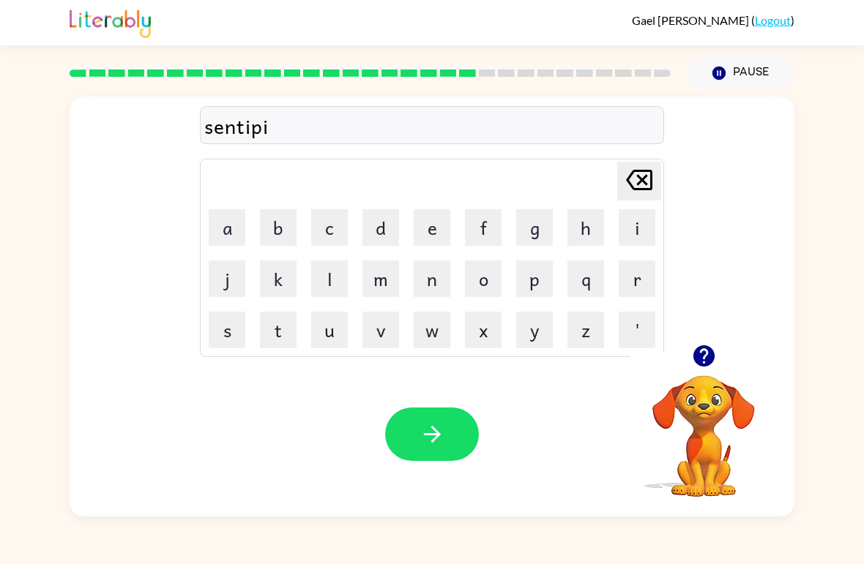
click at [374, 217] on button "d" at bounding box center [380, 227] width 37 height 37
click at [416, 426] on button "button" at bounding box center [432, 434] width 94 height 53
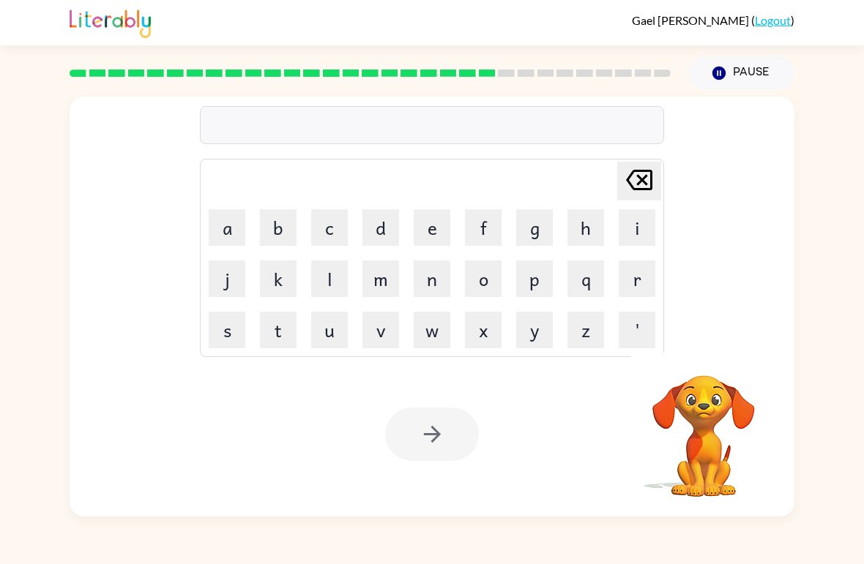
click at [636, 289] on button "r" at bounding box center [637, 279] width 37 height 37
click at [631, 245] on button "i" at bounding box center [637, 227] width 37 height 37
click at [427, 291] on button "n" at bounding box center [432, 279] width 37 height 37
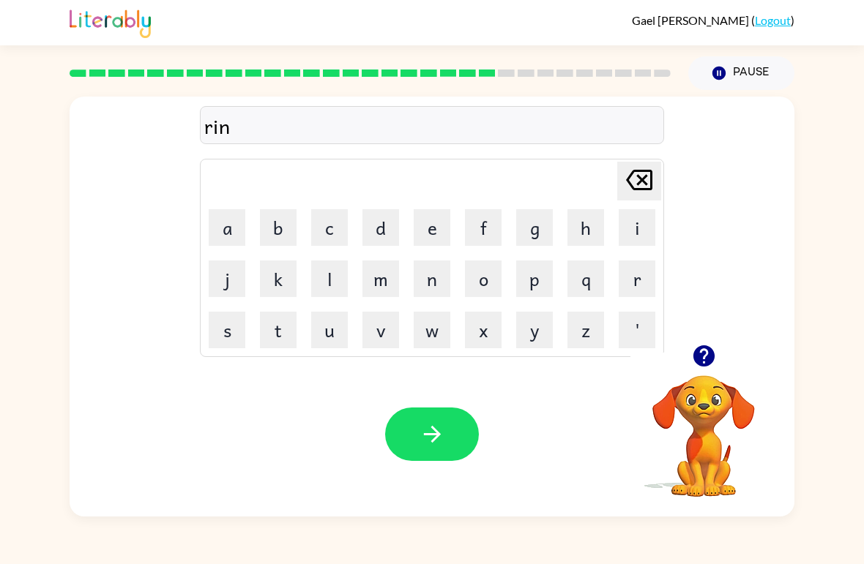
click at [420, 224] on button "e" at bounding box center [432, 227] width 37 height 37
click at [642, 192] on icon "[PERSON_NAME] last character input" at bounding box center [639, 180] width 35 height 35
click at [650, 182] on icon at bounding box center [639, 180] width 26 height 20
click at [431, 224] on button "e" at bounding box center [432, 227] width 37 height 37
click at [635, 179] on icon "[PERSON_NAME] last character input" at bounding box center [639, 180] width 35 height 35
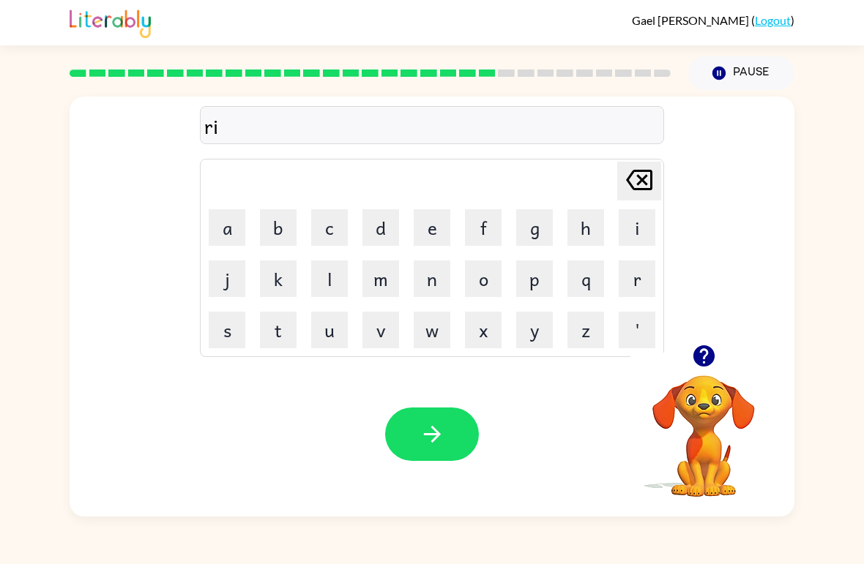
click at [637, 180] on icon "[PERSON_NAME] last character input" at bounding box center [639, 180] width 35 height 35
click at [423, 219] on button "e" at bounding box center [432, 227] width 37 height 37
click at [649, 223] on button "i" at bounding box center [637, 227] width 37 height 37
click at [427, 283] on button "n" at bounding box center [432, 279] width 37 height 37
click at [336, 234] on button "c" at bounding box center [329, 227] width 37 height 37
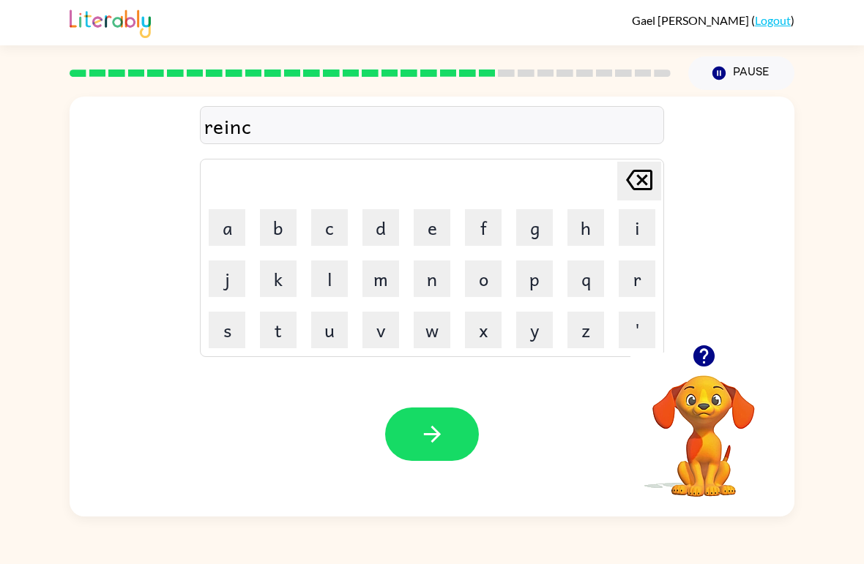
click at [474, 283] on button "o" at bounding box center [483, 279] width 37 height 37
click at [328, 327] on button "u" at bounding box center [329, 330] width 37 height 37
click at [276, 339] on button "t" at bounding box center [278, 330] width 37 height 37
click at [435, 444] on icon "button" at bounding box center [433, 435] width 26 height 26
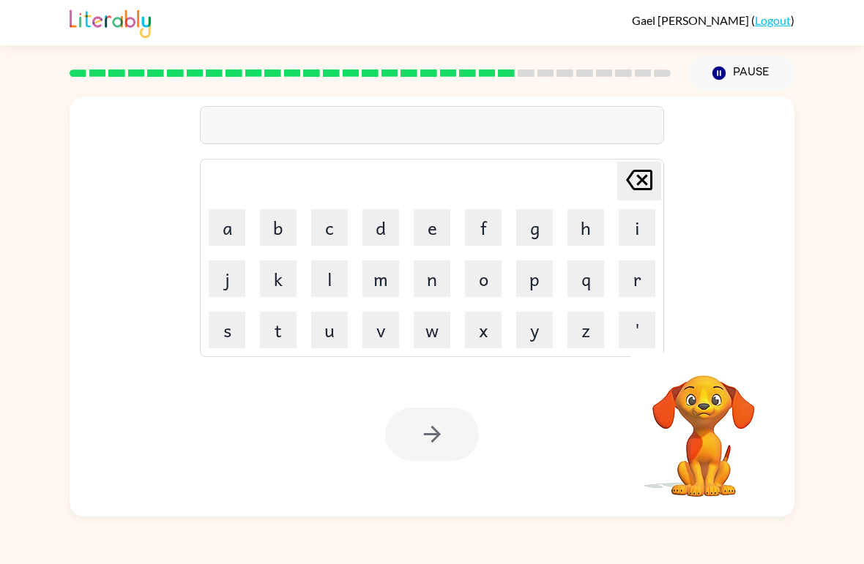
click at [366, 268] on button "m" at bounding box center [380, 279] width 37 height 37
click at [237, 237] on button "a" at bounding box center [227, 227] width 37 height 37
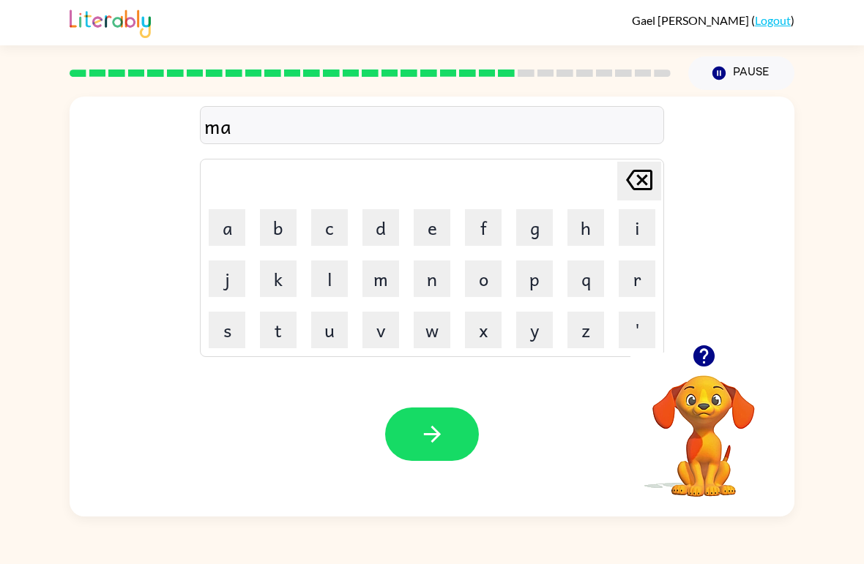
click at [633, 283] on button "r" at bounding box center [637, 279] width 37 height 37
click at [324, 213] on button "c" at bounding box center [329, 227] width 37 height 37
click at [435, 235] on button "e" at bounding box center [432, 227] width 37 height 37
click at [640, 276] on button "r" at bounding box center [637, 279] width 37 height 37
click at [449, 452] on button "button" at bounding box center [432, 434] width 94 height 53
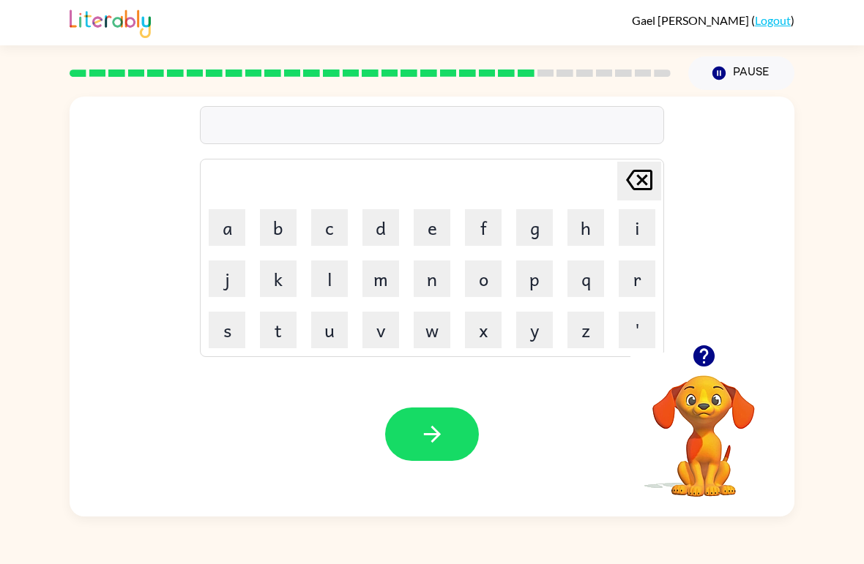
click at [233, 234] on button "a" at bounding box center [227, 227] width 37 height 37
click at [357, 254] on td "m" at bounding box center [381, 279] width 50 height 50
click at [382, 225] on button "d" at bounding box center [380, 227] width 37 height 37
click at [386, 333] on button "v" at bounding box center [380, 330] width 37 height 37
click at [230, 229] on button "a" at bounding box center [227, 227] width 37 height 37
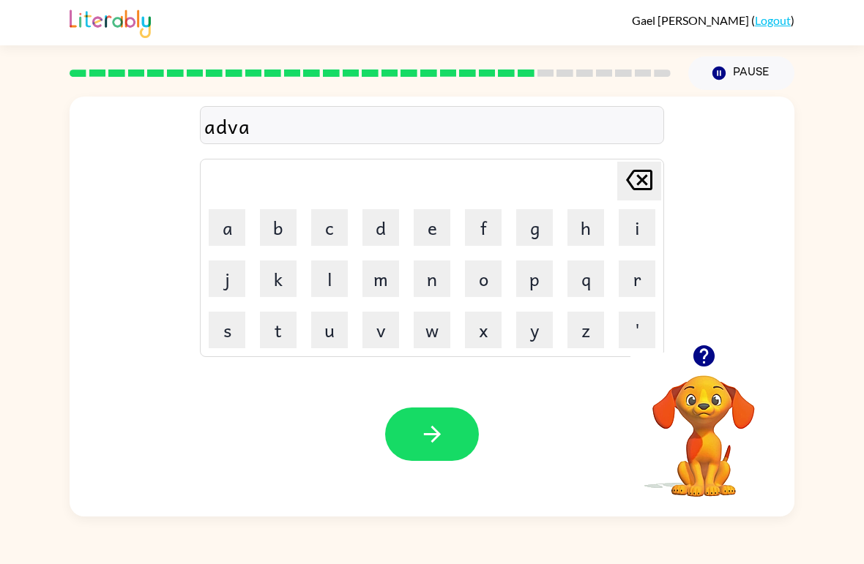
click at [430, 293] on button "n" at bounding box center [432, 279] width 37 height 37
click at [235, 332] on button "s" at bounding box center [227, 330] width 37 height 37
click at [622, 225] on button "i" at bounding box center [637, 227] width 37 height 37
click at [433, 295] on button "n" at bounding box center [432, 279] width 37 height 37
click at [529, 242] on button "g" at bounding box center [534, 227] width 37 height 37
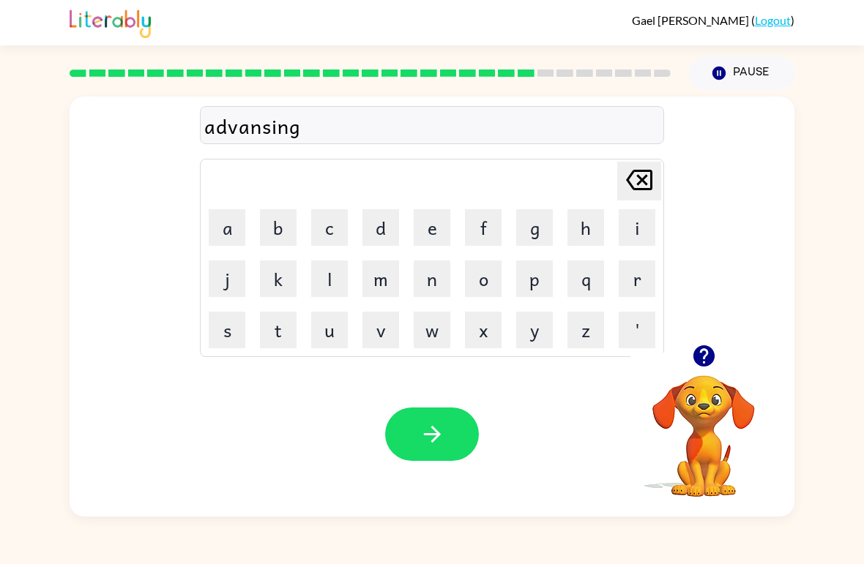
click at [440, 427] on icon "button" at bounding box center [433, 435] width 26 height 26
click at [535, 227] on button "g" at bounding box center [534, 227] width 37 height 37
click at [485, 293] on button "o" at bounding box center [483, 279] width 37 height 37
click at [471, 282] on button "o" at bounding box center [483, 279] width 37 height 37
click at [284, 228] on button "b" at bounding box center [278, 227] width 37 height 37
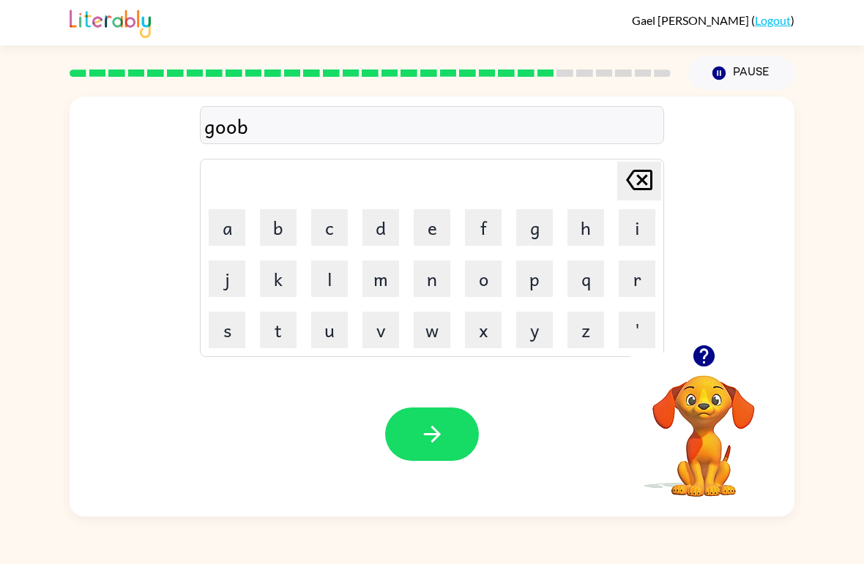
click at [426, 229] on button "e" at bounding box center [432, 227] width 37 height 37
click at [316, 281] on button "l" at bounding box center [329, 279] width 37 height 37
click at [633, 245] on button "i" at bounding box center [637, 227] width 37 height 37
click at [428, 286] on button "n" at bounding box center [432, 279] width 37 height 37
click at [537, 236] on button "g" at bounding box center [534, 227] width 37 height 37
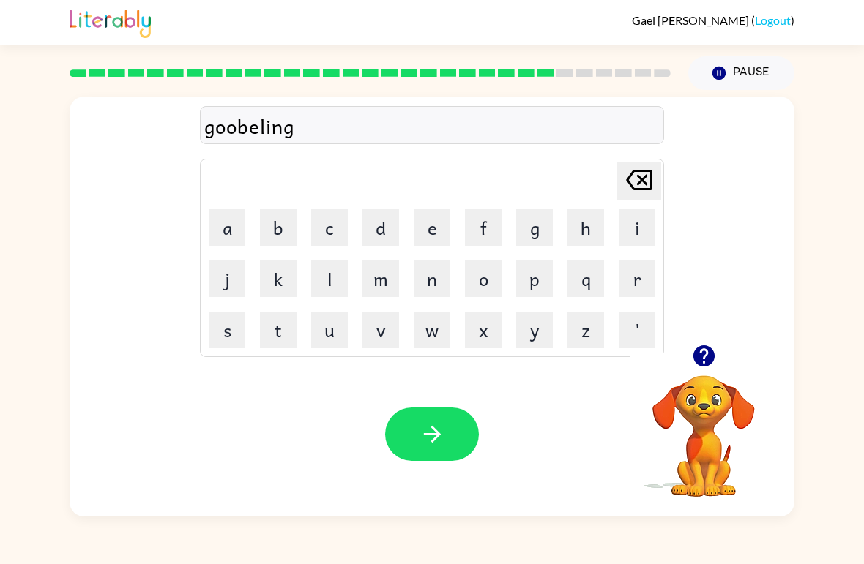
click at [453, 453] on button "button" at bounding box center [432, 434] width 94 height 53
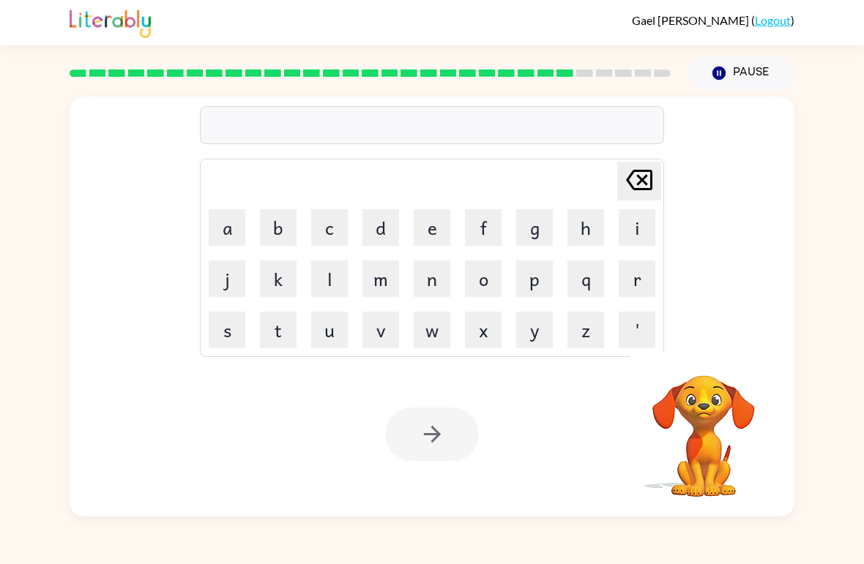
click at [547, 217] on button "g" at bounding box center [534, 227] width 37 height 37
click at [487, 281] on button "o" at bounding box center [483, 279] width 37 height 37
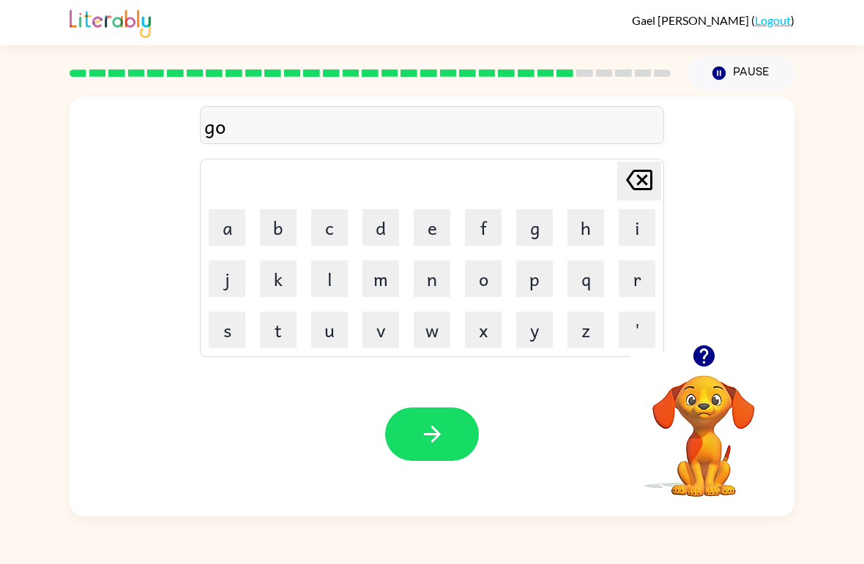
click at [373, 323] on button "v" at bounding box center [380, 330] width 37 height 37
click at [426, 228] on button "e" at bounding box center [432, 227] width 37 height 37
click at [630, 288] on button "r" at bounding box center [637, 279] width 37 height 37
click at [384, 286] on button "m" at bounding box center [380, 279] width 37 height 37
click at [436, 238] on button "e" at bounding box center [432, 227] width 37 height 37
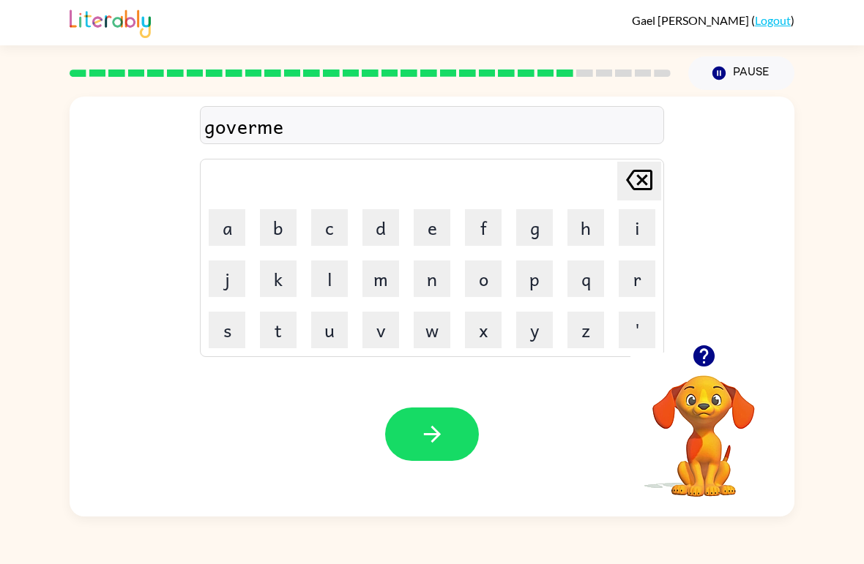
click at [426, 286] on button "n" at bounding box center [432, 279] width 37 height 37
click at [280, 329] on button "t" at bounding box center [278, 330] width 37 height 37
click at [425, 451] on button "button" at bounding box center [432, 434] width 94 height 53
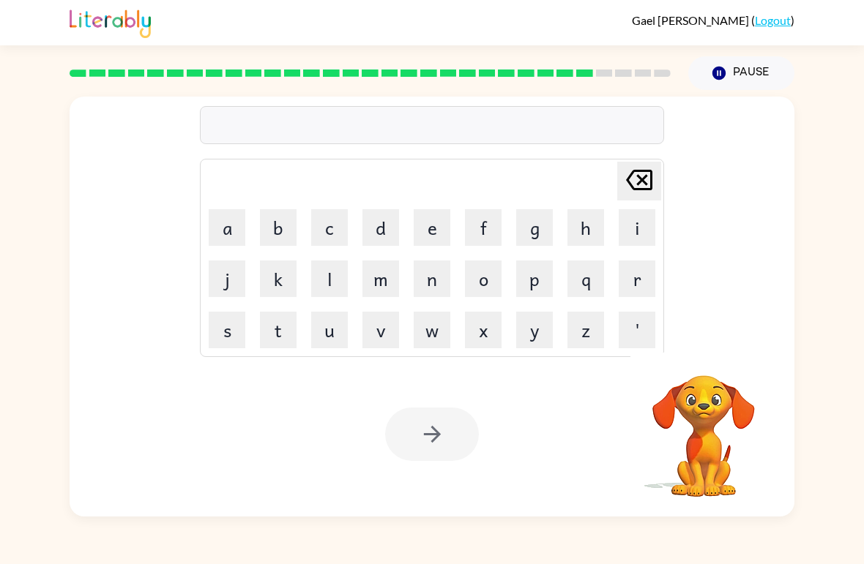
click at [222, 330] on button "s" at bounding box center [227, 330] width 37 height 37
click at [278, 341] on button "t" at bounding box center [278, 330] width 37 height 37
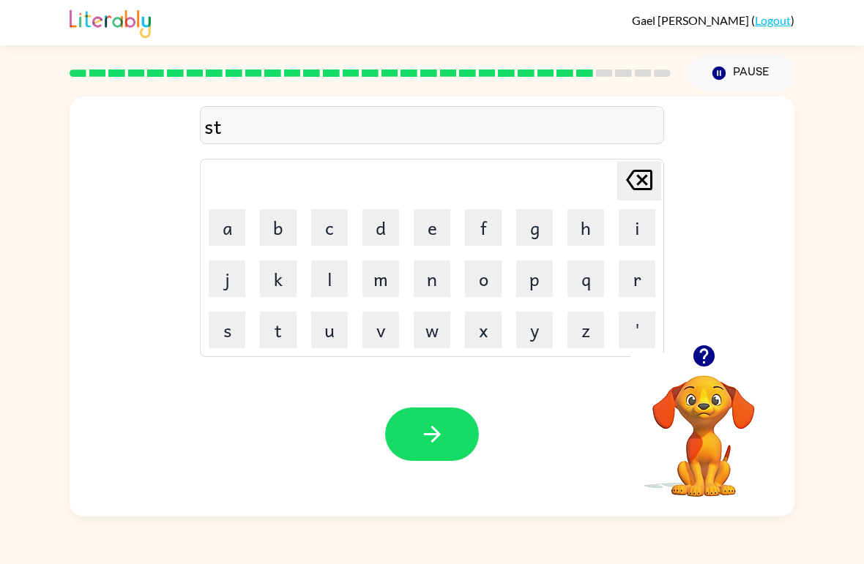
click at [619, 294] on button "r" at bounding box center [637, 279] width 37 height 37
click at [395, 239] on button "d" at bounding box center [380, 227] width 37 height 37
click at [633, 184] on icon "[PERSON_NAME] last character input" at bounding box center [639, 180] width 35 height 35
click at [436, 231] on button "e" at bounding box center [432, 227] width 37 height 37
click at [636, 241] on button "i" at bounding box center [637, 227] width 37 height 37
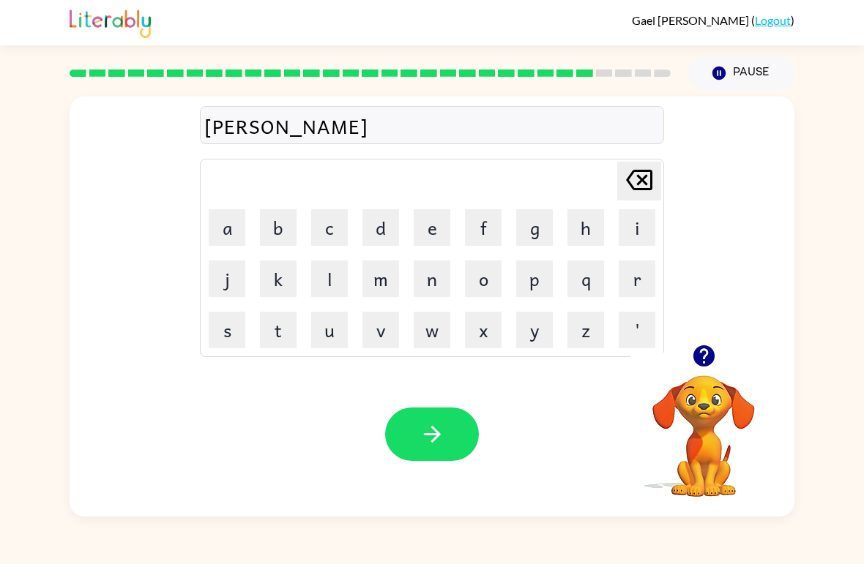
click at [430, 288] on button "n" at bounding box center [432, 279] width 37 height 37
click at [418, 435] on button "button" at bounding box center [432, 434] width 94 height 53
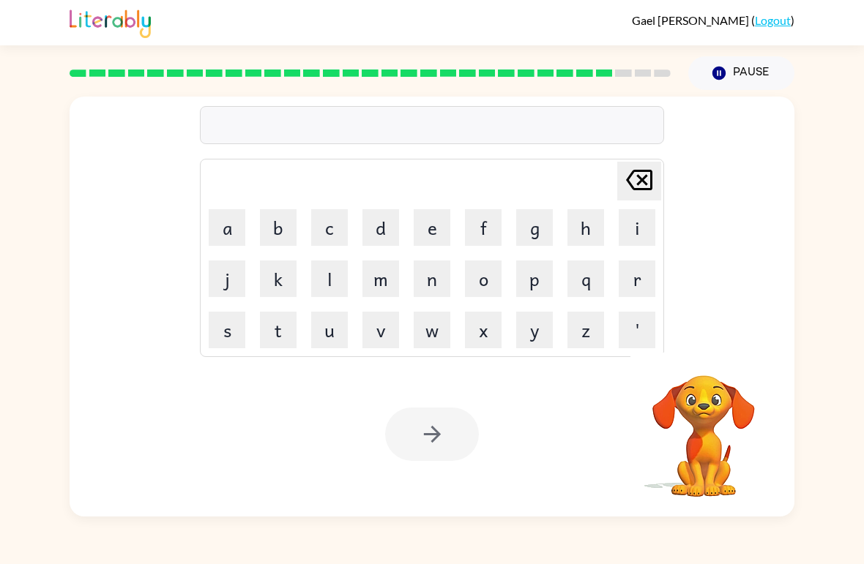
click at [222, 347] on button "s" at bounding box center [227, 330] width 37 height 37
click at [580, 234] on button "h" at bounding box center [585, 227] width 37 height 37
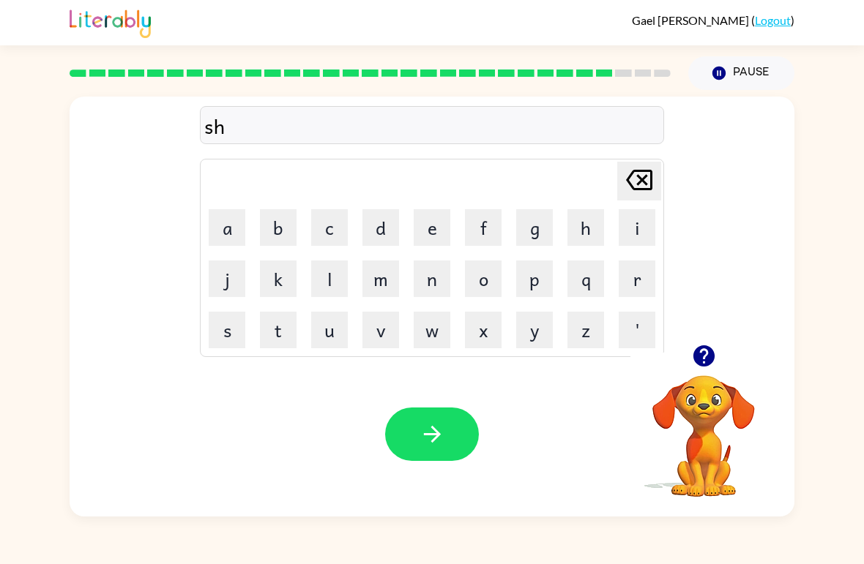
click at [229, 231] on button "a" at bounding box center [227, 227] width 37 height 37
click at [630, 217] on button "i" at bounding box center [637, 227] width 37 height 37
click at [580, 283] on button "q" at bounding box center [585, 279] width 37 height 37
click at [645, 192] on icon "[PERSON_NAME] last character input" at bounding box center [639, 180] width 35 height 35
click at [520, 295] on button "p" at bounding box center [534, 279] width 37 height 37
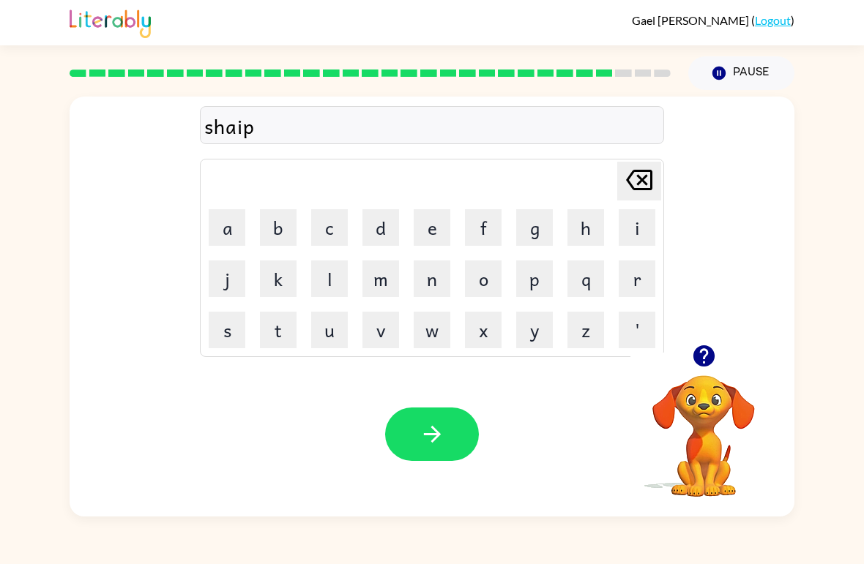
click at [641, 197] on icon "[PERSON_NAME] last character input" at bounding box center [639, 180] width 35 height 35
click at [635, 187] on icon "[PERSON_NAME] last character input" at bounding box center [639, 180] width 35 height 35
click at [432, 234] on button "e" at bounding box center [432, 227] width 37 height 37
click at [529, 284] on button "p" at bounding box center [534, 279] width 37 height 37
click at [441, 444] on icon "button" at bounding box center [433, 435] width 26 height 26
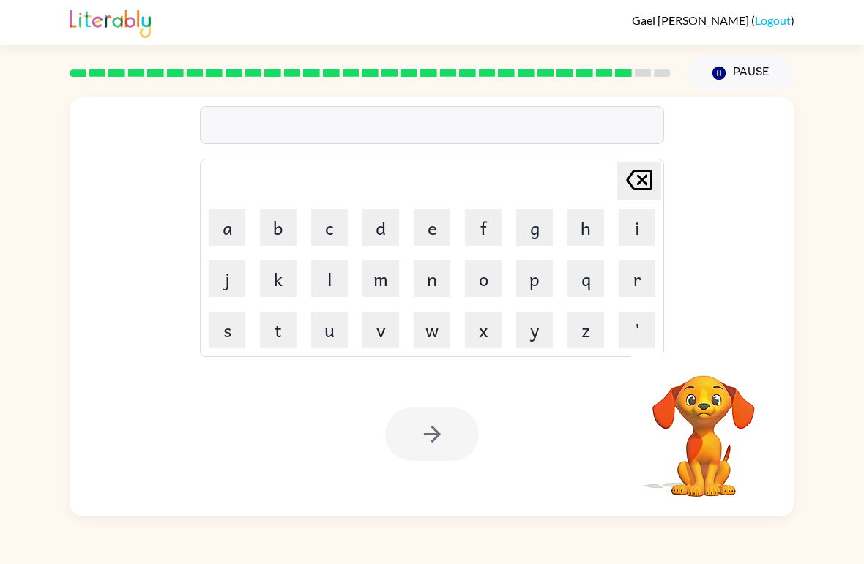
click at [432, 236] on button "e" at bounding box center [432, 227] width 37 height 37
click at [484, 337] on button "x" at bounding box center [483, 330] width 37 height 37
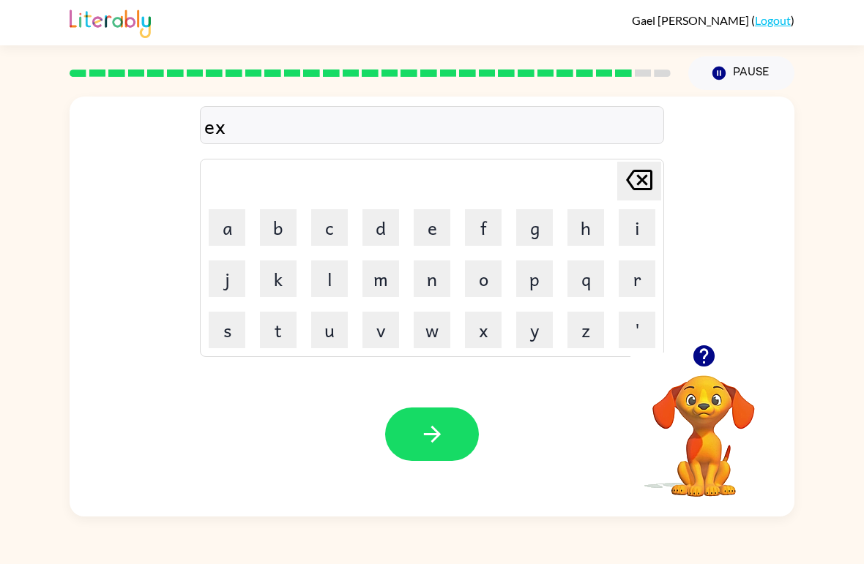
click at [432, 239] on button "e" at bounding box center [432, 227] width 37 height 37
click at [329, 291] on button "l" at bounding box center [329, 279] width 37 height 37
click at [428, 232] on button "e" at bounding box center [432, 227] width 37 height 37
click at [422, 284] on button "n" at bounding box center [432, 279] width 37 height 37
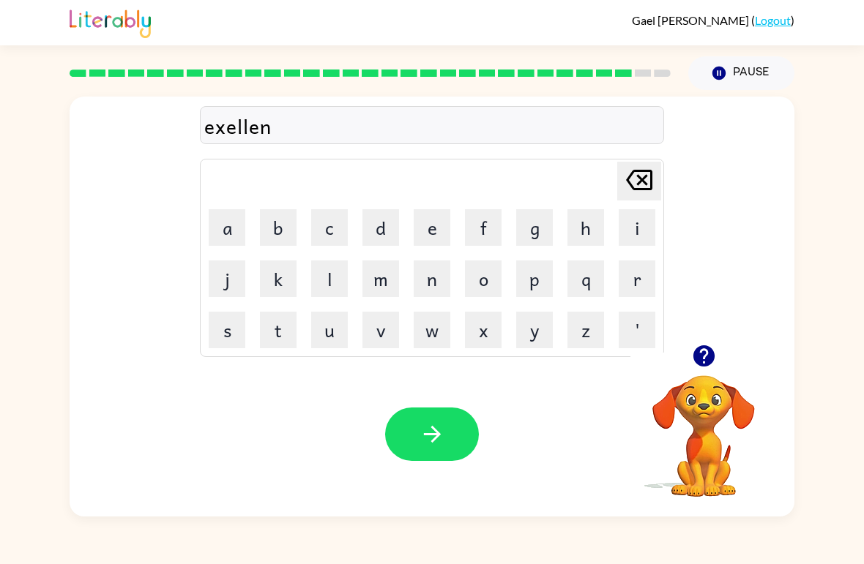
click at [277, 338] on button "t" at bounding box center [278, 330] width 37 height 37
click at [437, 446] on icon "button" at bounding box center [433, 435] width 26 height 26
click at [226, 284] on button "j" at bounding box center [227, 279] width 37 height 37
click at [488, 288] on button "o" at bounding box center [483, 279] width 37 height 37
click at [429, 327] on button "w" at bounding box center [432, 330] width 37 height 37
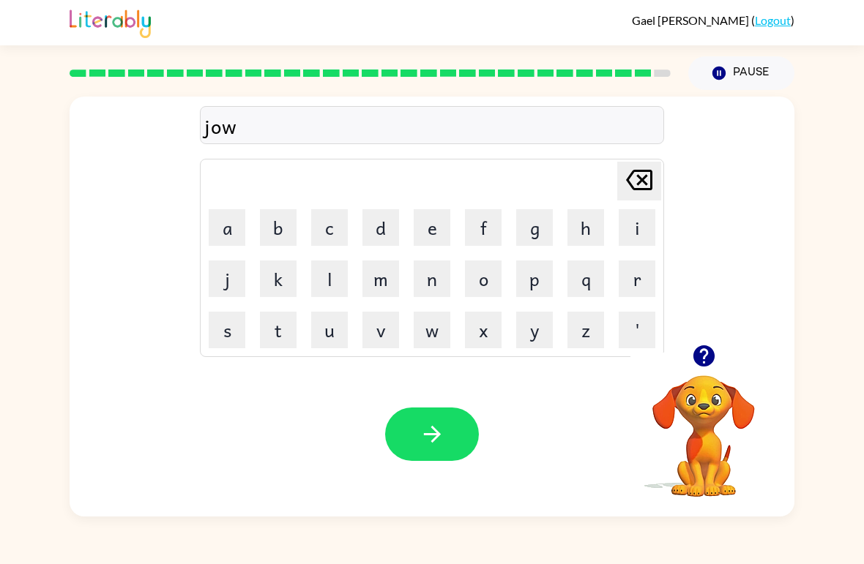
click at [235, 228] on button "a" at bounding box center [227, 227] width 37 height 37
click at [642, 183] on icon "[PERSON_NAME] last character input" at bounding box center [639, 180] width 35 height 35
click at [641, 183] on icon at bounding box center [639, 180] width 26 height 20
click at [639, 185] on icon at bounding box center [639, 180] width 26 height 20
click at [228, 239] on button "a" at bounding box center [227, 227] width 37 height 37
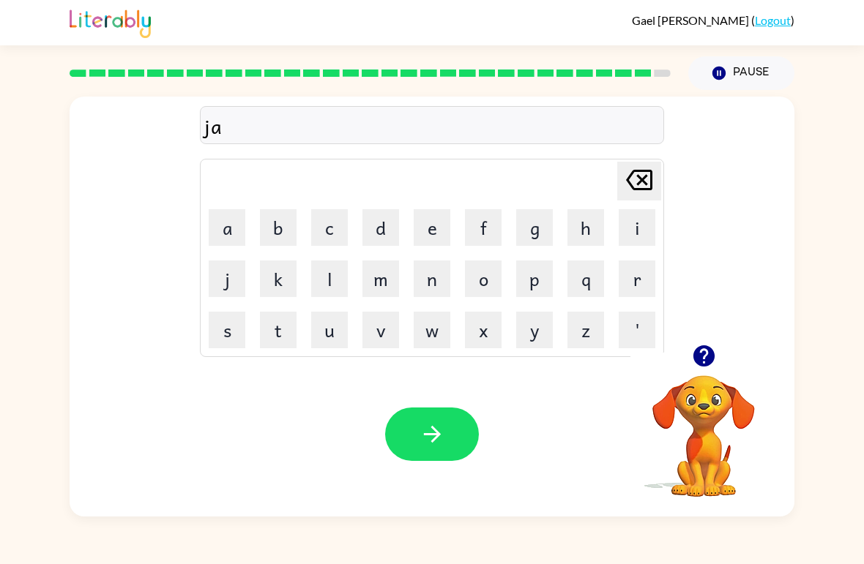
click at [428, 334] on button "w" at bounding box center [432, 330] width 37 height 37
click at [267, 240] on button "b" at bounding box center [278, 227] width 37 height 37
click at [633, 296] on button "r" at bounding box center [637, 279] width 37 height 37
click at [432, 227] on button "e" at bounding box center [432, 227] width 37 height 37
click at [229, 231] on button "a" at bounding box center [227, 227] width 37 height 37
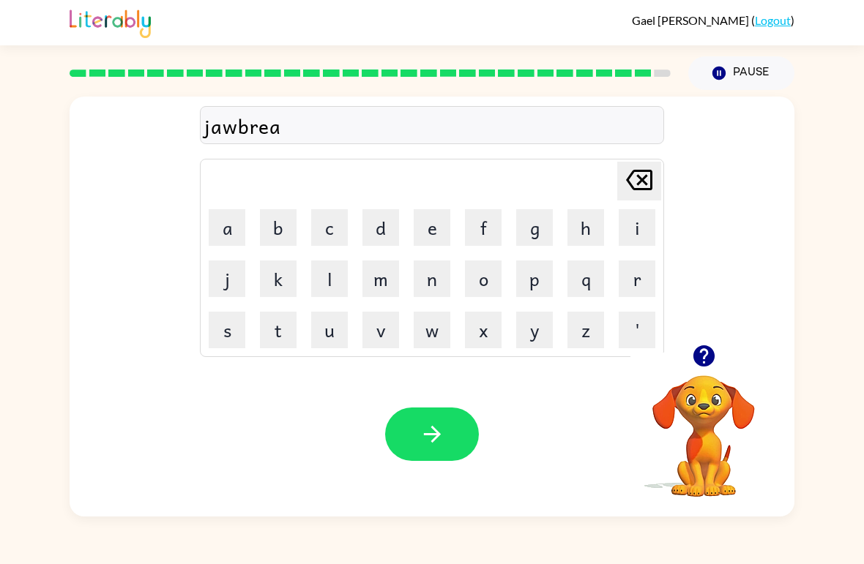
click at [319, 221] on button "c" at bounding box center [329, 227] width 37 height 37
click at [271, 286] on button "k" at bounding box center [278, 279] width 37 height 37
click at [425, 220] on button "e" at bounding box center [432, 227] width 37 height 37
click at [638, 274] on button "r" at bounding box center [637, 279] width 37 height 37
click at [436, 447] on icon "button" at bounding box center [433, 435] width 26 height 26
